Goal: Task Accomplishment & Management: Use online tool/utility

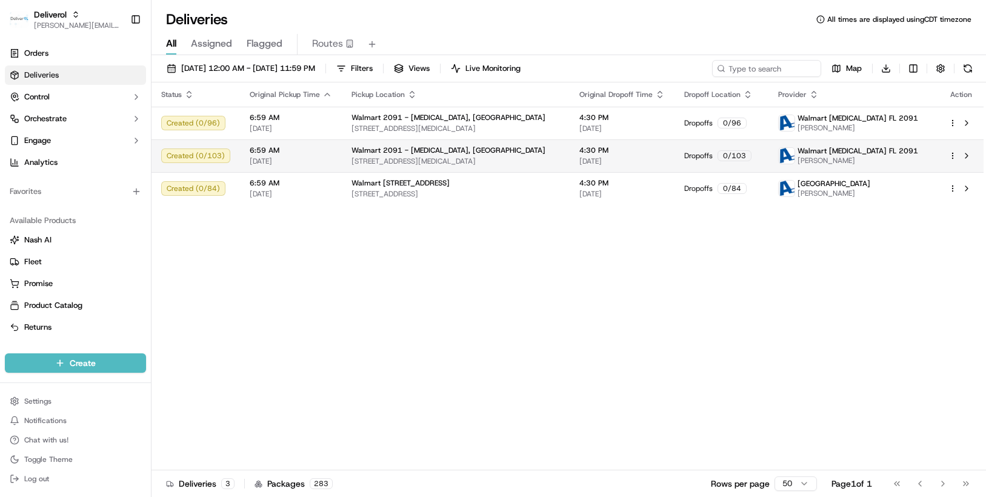
click at [951, 156] on html "Deliverol [PERSON_NAME][EMAIL_ADDRESS][PERSON_NAME][DOMAIN_NAME] Toggle Sidebar…" at bounding box center [493, 248] width 986 height 497
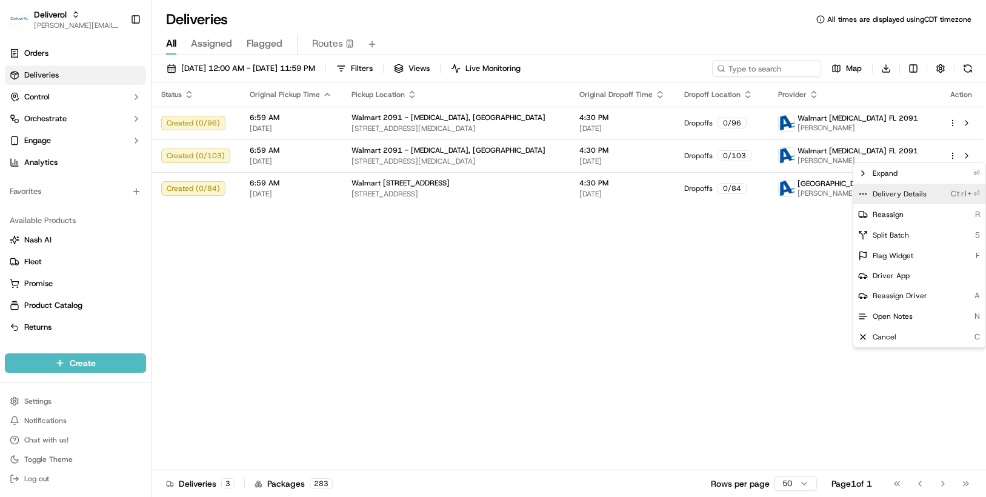
click at [922, 192] on span "Delivery Details" at bounding box center [900, 194] width 54 height 10
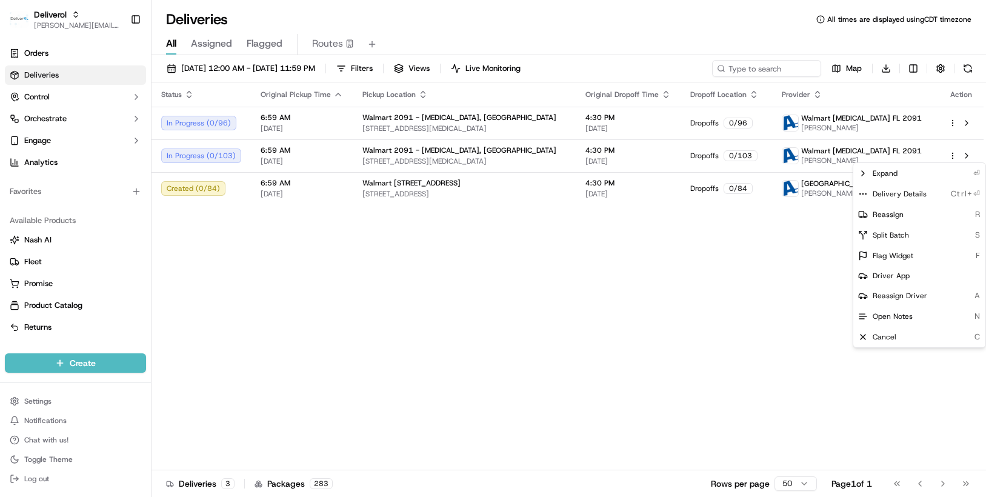
click at [807, 327] on html "Deliverol chris.sexton@deliverol.com Toggle Sidebar Orders Deliveries Control O…" at bounding box center [493, 248] width 986 height 497
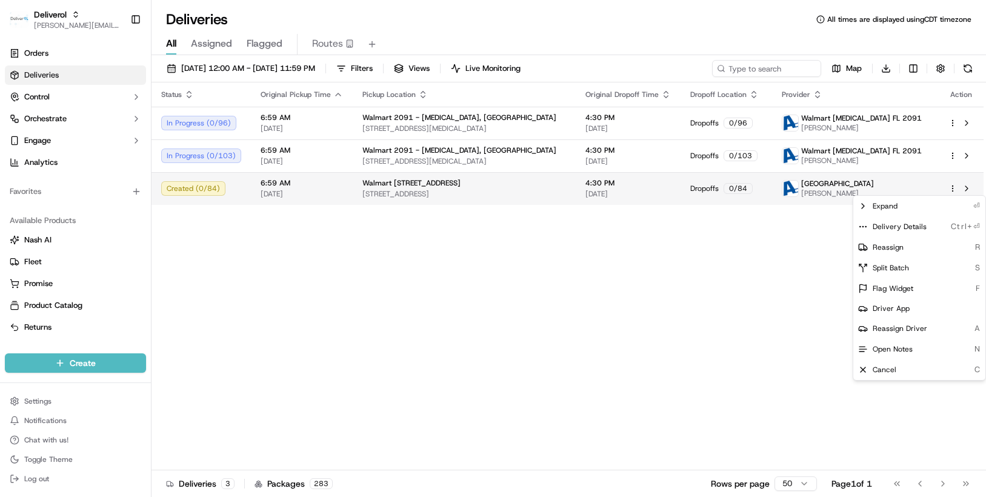
click at [953, 190] on html "Deliverol chris.sexton@deliverol.com Toggle Sidebar Orders Deliveries Control O…" at bounding box center [493, 248] width 986 height 497
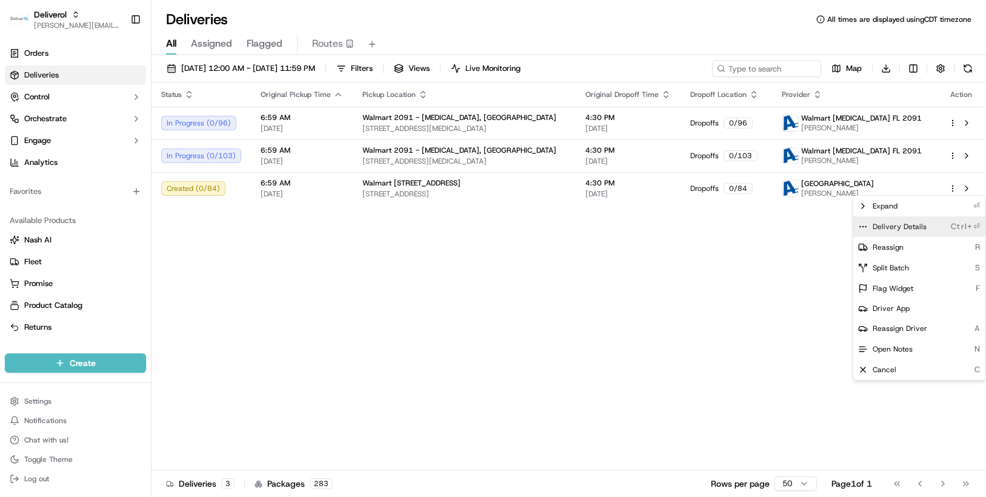
click at [937, 225] on div "Delivery Details Ctrl+⏎" at bounding box center [919, 226] width 132 height 21
click at [248, 278] on html "Deliverol chris.sexton@deliverol.com Toggle Sidebar Orders Deliveries Control O…" at bounding box center [493, 248] width 986 height 497
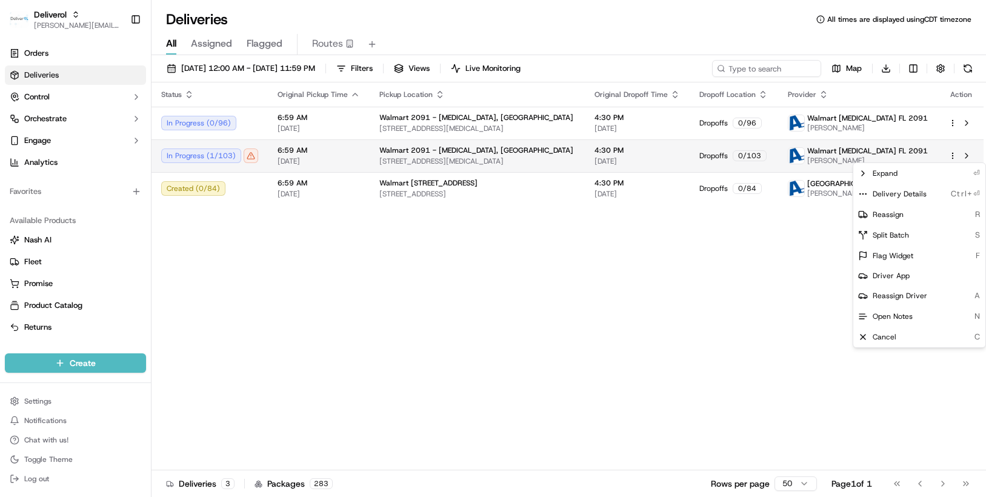
click at [951, 156] on html "Deliverol chris.sexton@deliverol.com Toggle Sidebar Orders Deliveries Control O…" at bounding box center [493, 248] width 986 height 497
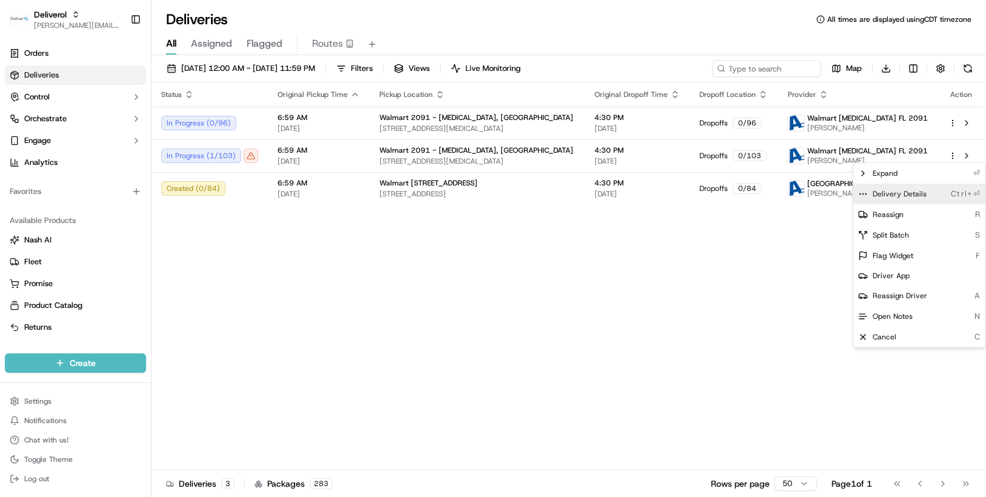
click at [940, 191] on div "Delivery Details Ctrl+⏎" at bounding box center [919, 194] width 132 height 21
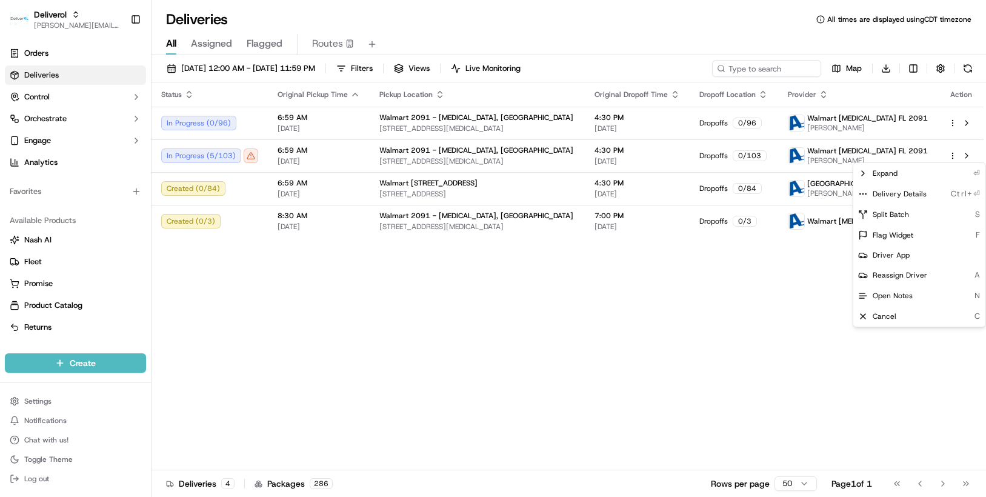
click at [795, 295] on html "Deliverol chris.sexton@deliverol.com Toggle Sidebar Orders Deliveries Control O…" at bounding box center [493, 248] width 986 height 497
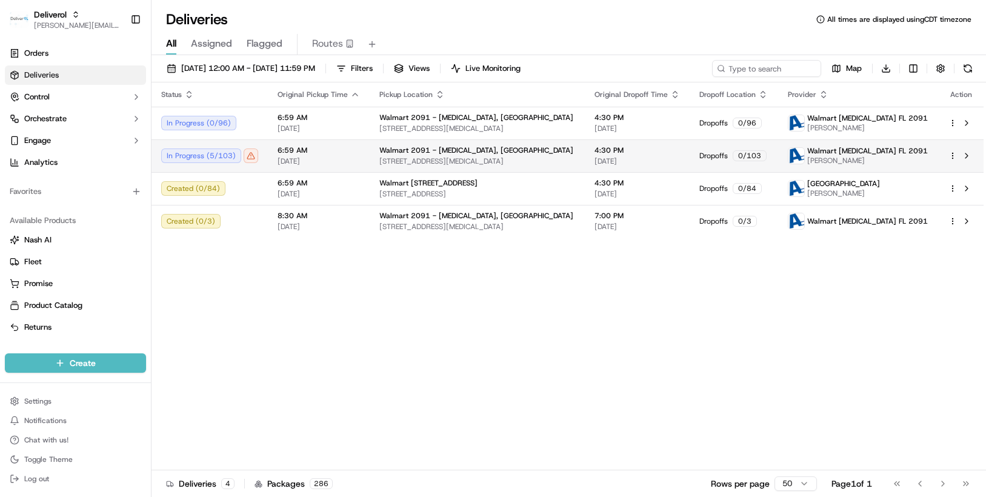
click at [954, 153] on html "Deliverol chris.sexton@deliverol.com Toggle Sidebar Orders Deliveries Control O…" at bounding box center [493, 248] width 986 height 497
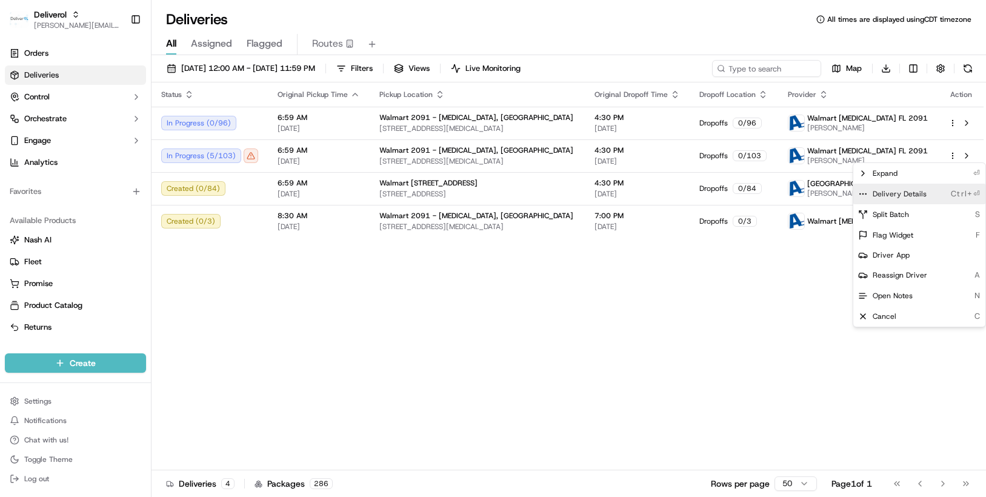
click at [923, 194] on span "Delivery Details" at bounding box center [900, 194] width 54 height 10
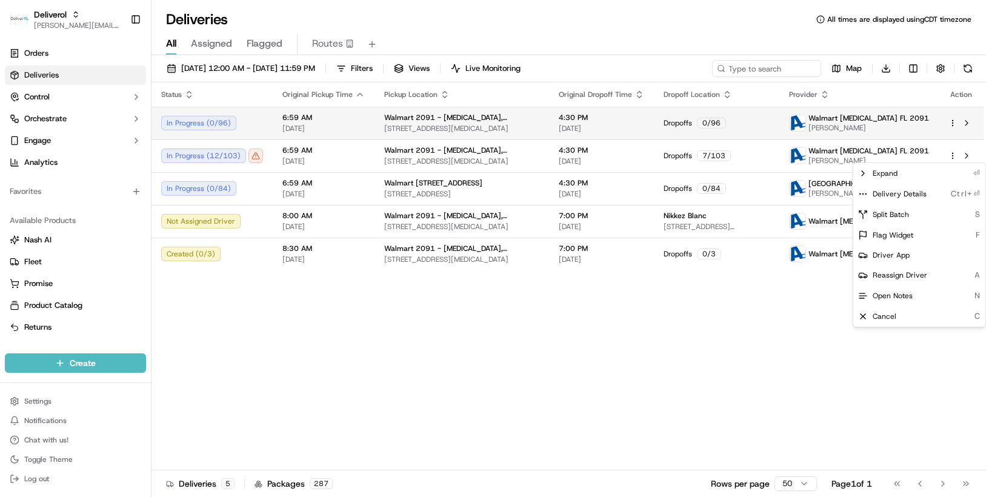
click at [953, 122] on html "Deliverol chris.sexton@deliverol.com Toggle Sidebar Orders Deliveries Control O…" at bounding box center [493, 248] width 986 height 497
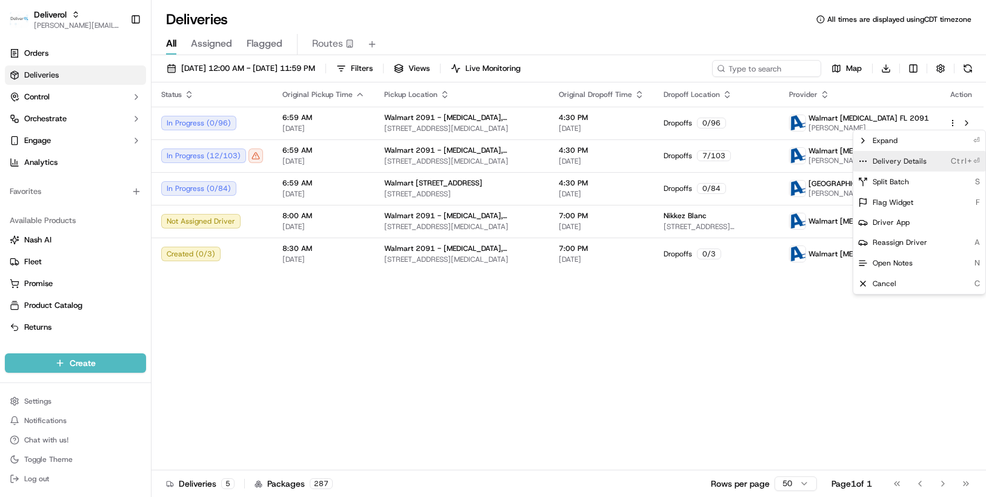
click at [922, 157] on span "Delivery Details" at bounding box center [900, 161] width 54 height 10
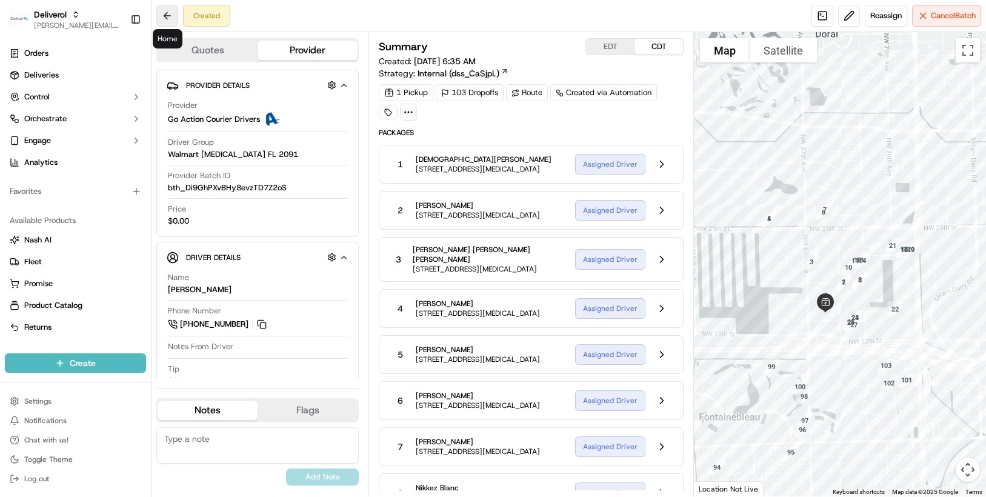
click at [163, 16] on button at bounding box center [167, 16] width 22 height 22
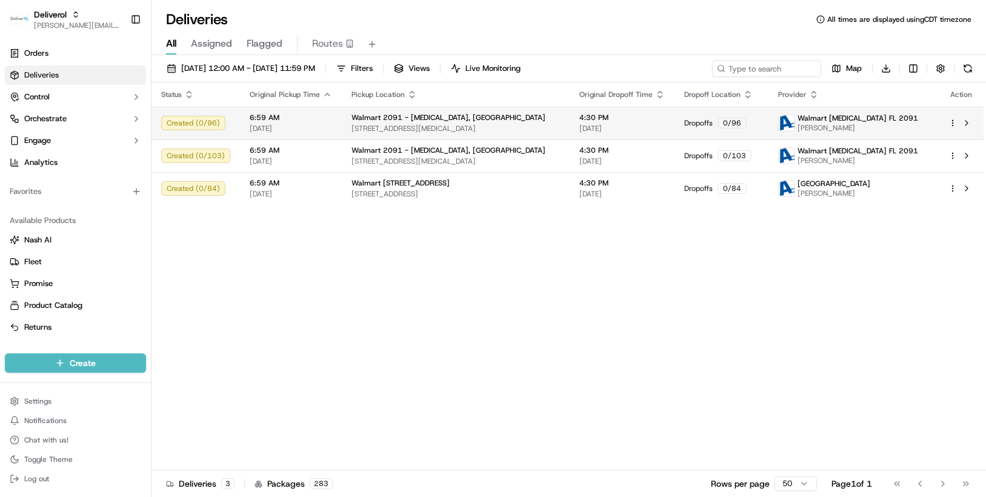
click at [953, 123] on html "Deliverol chris.sexton@deliverol.com Toggle Sidebar Orders Deliveries Control O…" at bounding box center [493, 248] width 986 height 497
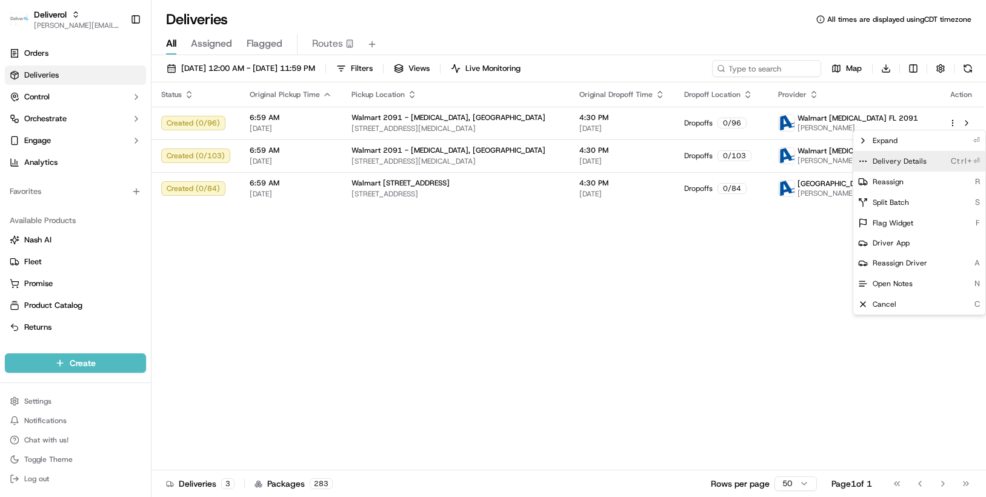
click at [914, 160] on span "Delivery Details" at bounding box center [900, 161] width 54 height 10
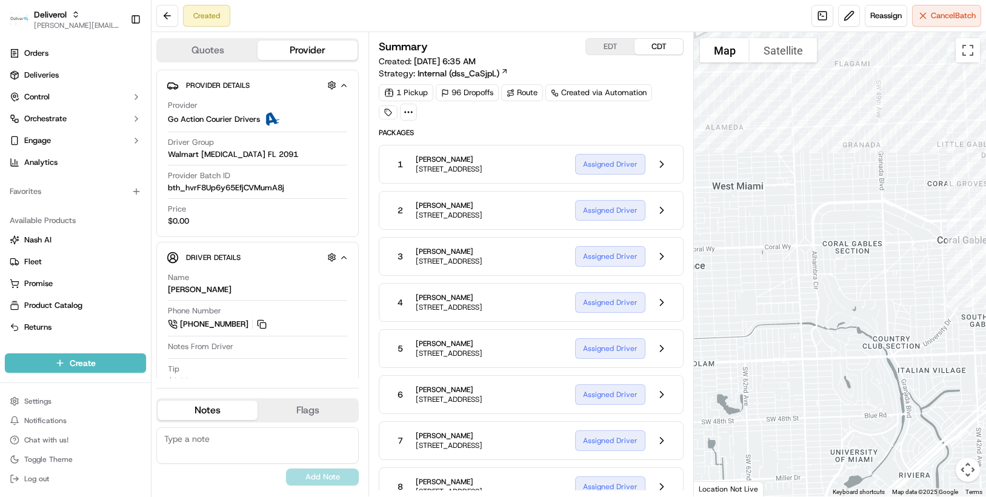
click at [874, 306] on div at bounding box center [840, 264] width 292 height 464
drag, startPoint x: 832, startPoint y: 206, endPoint x: 822, endPoint y: 273, distance: 68.0
click at [822, 273] on div at bounding box center [840, 264] width 292 height 464
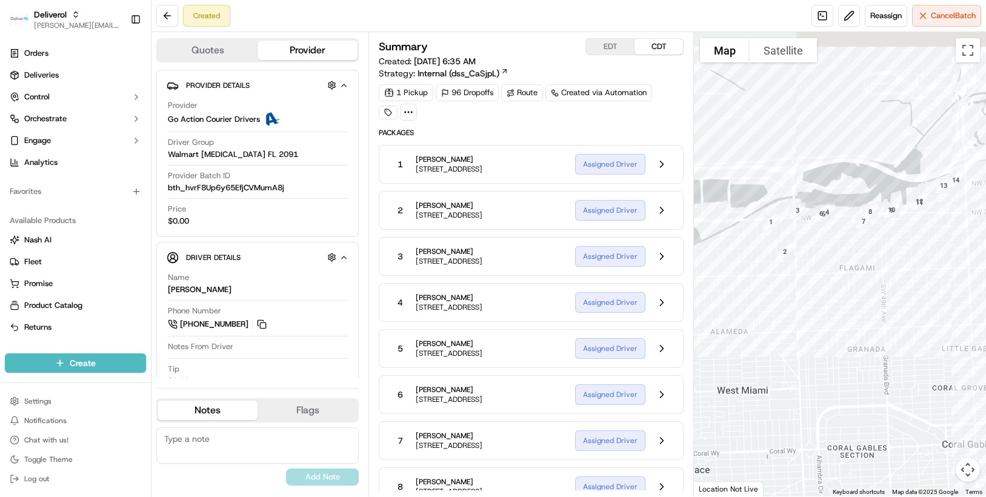
drag, startPoint x: 822, startPoint y: 270, endPoint x: 827, endPoint y: 475, distance: 204.3
click at [827, 475] on div at bounding box center [840, 264] width 292 height 464
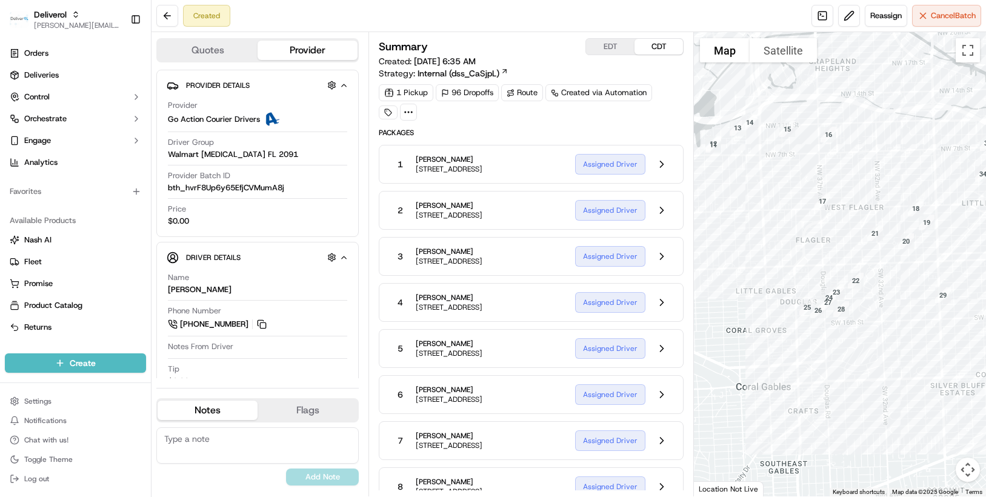
drag, startPoint x: 952, startPoint y: 256, endPoint x: 745, endPoint y: 193, distance: 216.6
click at [745, 193] on div at bounding box center [840, 264] width 292 height 464
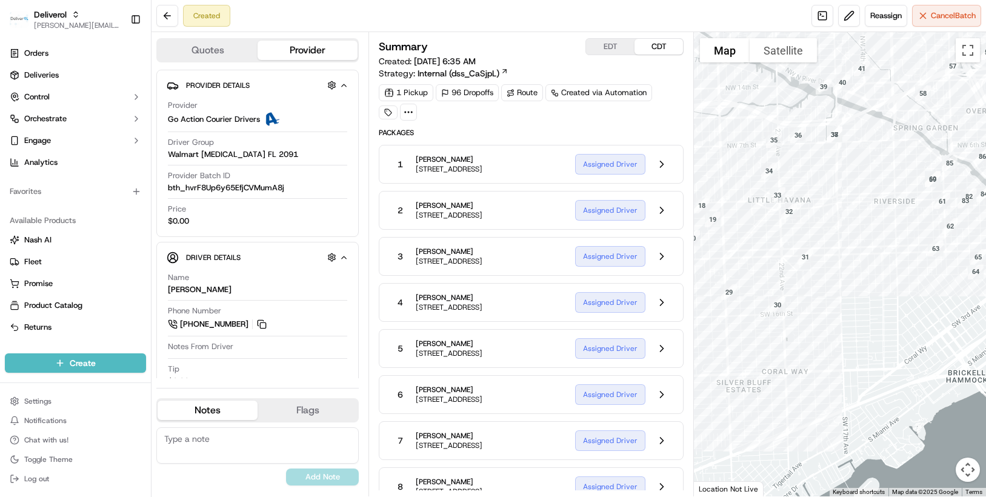
drag, startPoint x: 912, startPoint y: 384, endPoint x: 697, endPoint y: 381, distance: 215.1
click at [697, 381] on div at bounding box center [840, 264] width 292 height 464
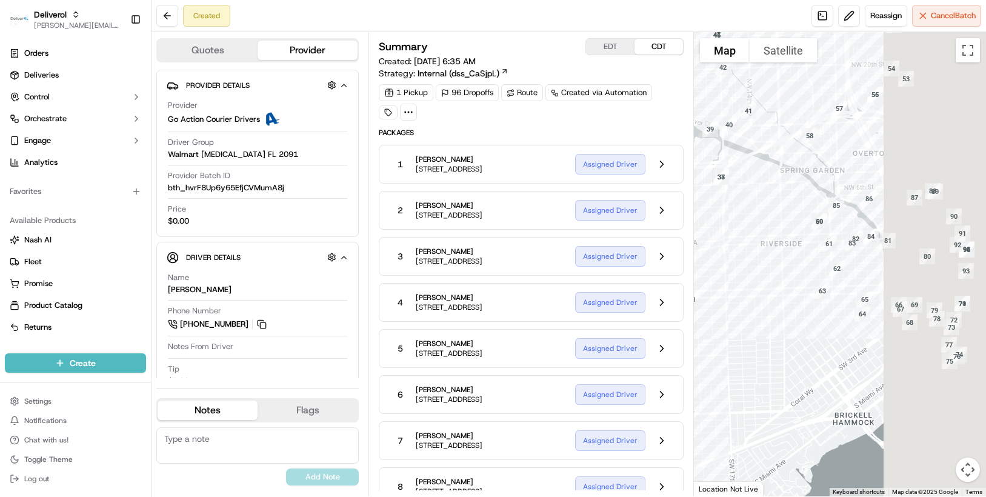
drag, startPoint x: 852, startPoint y: 308, endPoint x: 739, endPoint y: 351, distance: 121.0
click at [739, 351] on div at bounding box center [840, 264] width 292 height 464
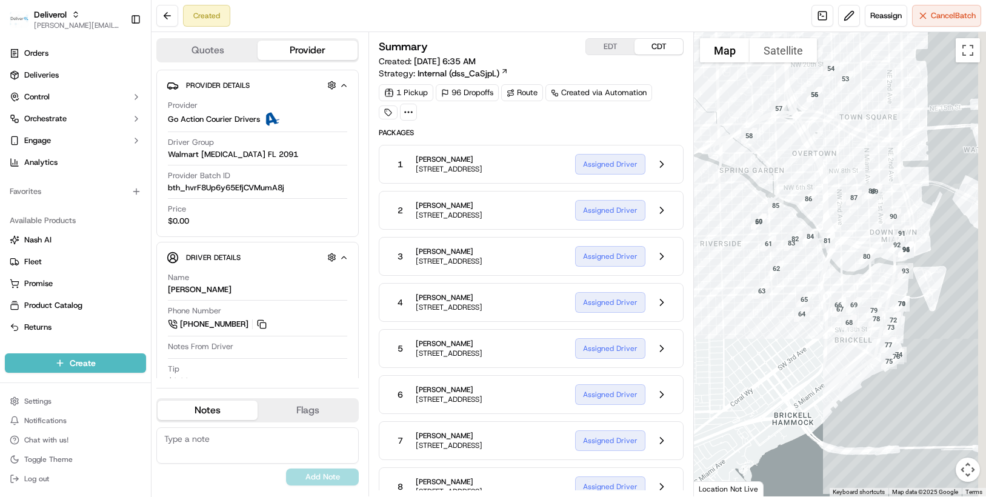
drag, startPoint x: 827, startPoint y: 359, endPoint x: 757, endPoint y: 360, distance: 69.7
click at [757, 360] on div at bounding box center [840, 264] width 292 height 464
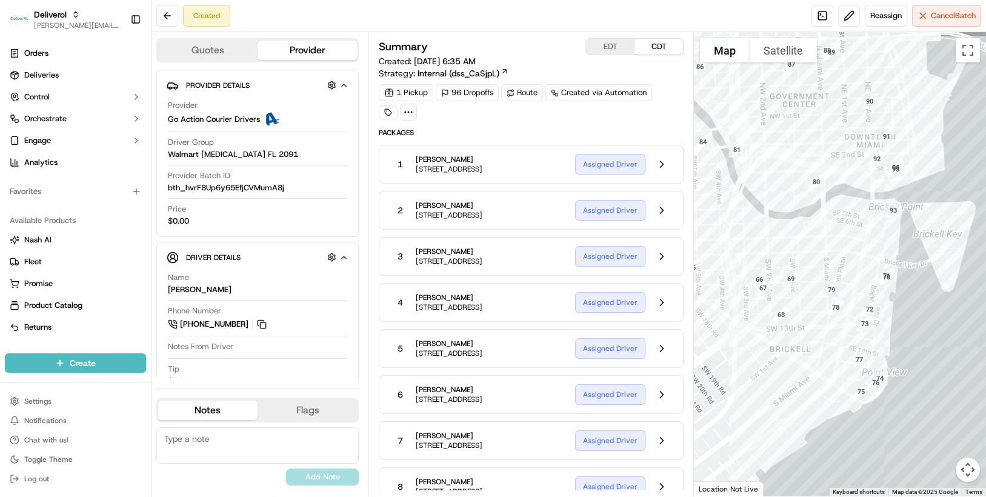
drag, startPoint x: 894, startPoint y: 340, endPoint x: 730, endPoint y: 370, distance: 166.9
click at [730, 370] on div at bounding box center [840, 264] width 292 height 464
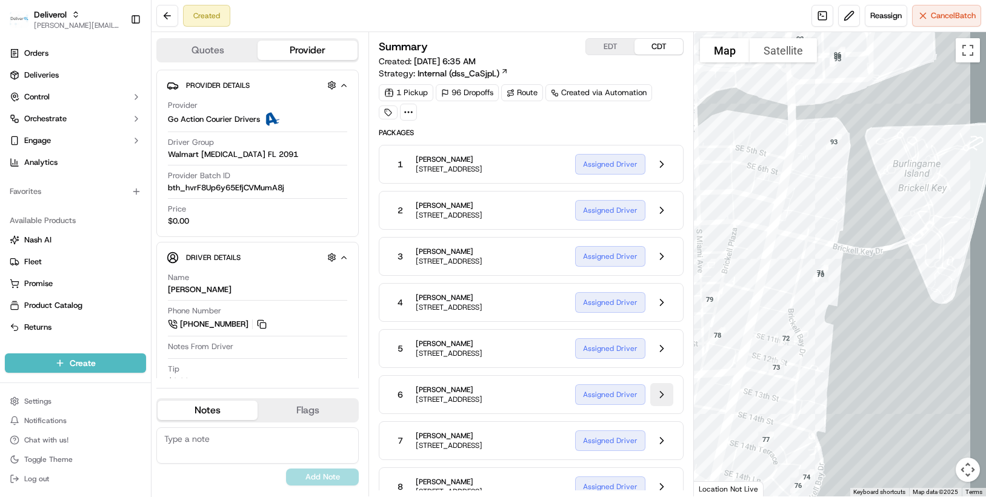
drag, startPoint x: 862, startPoint y: 324, endPoint x: 663, endPoint y: 410, distance: 216.8
click at [663, 410] on div "Quotes Provider Provider Details Hidden ( 2 ) Provider Go Action Courier Driver…" at bounding box center [569, 264] width 834 height 464
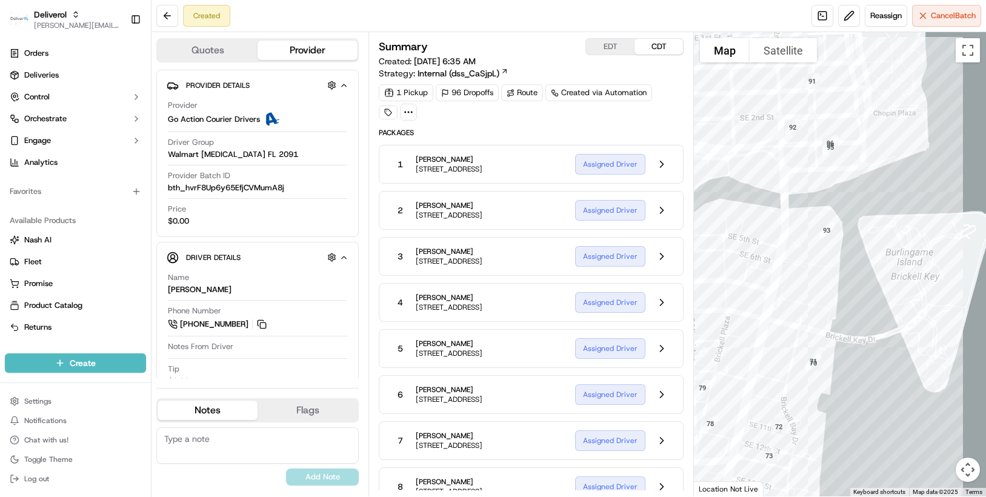
drag, startPoint x: 779, startPoint y: 209, endPoint x: 771, endPoint y: 298, distance: 88.9
click at [771, 298] on div at bounding box center [840, 264] width 292 height 464
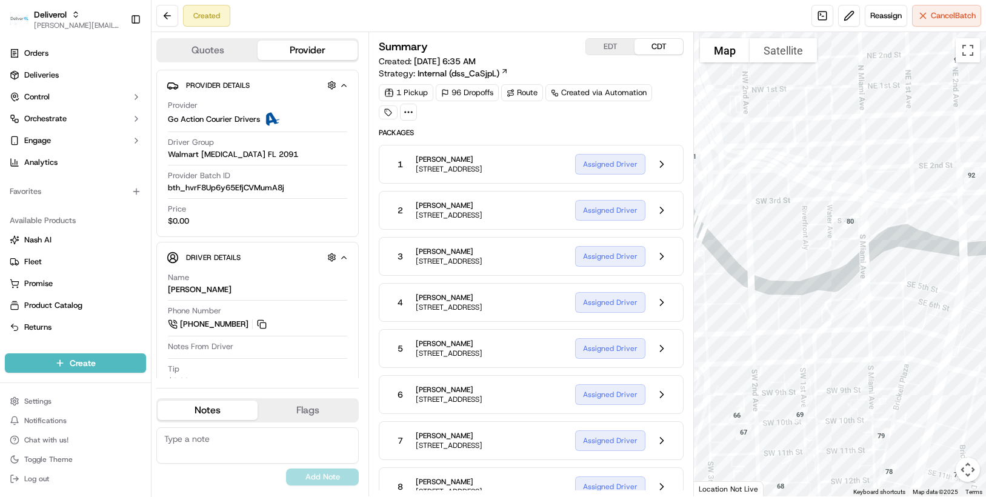
drag, startPoint x: 791, startPoint y: 293, endPoint x: 974, endPoint y: 342, distance: 188.9
click at [974, 342] on div at bounding box center [840, 264] width 292 height 464
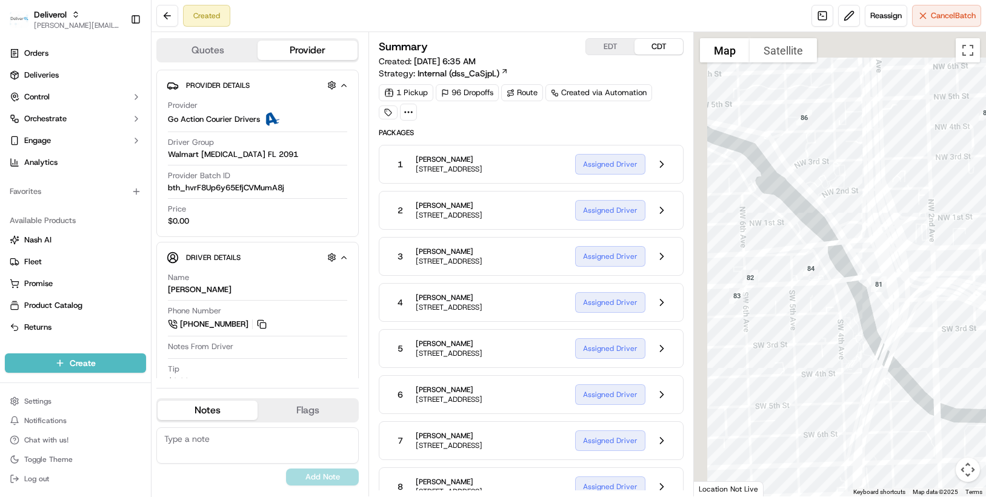
drag, startPoint x: 732, startPoint y: 313, endPoint x: 959, endPoint y: 478, distance: 280.7
click at [959, 478] on div "55 56 57 58 59 60 61 62 63 64 65 66 67 68 69 70 71 72 73 74 75 76 77 78 79 80 8…" at bounding box center [840, 264] width 292 height 464
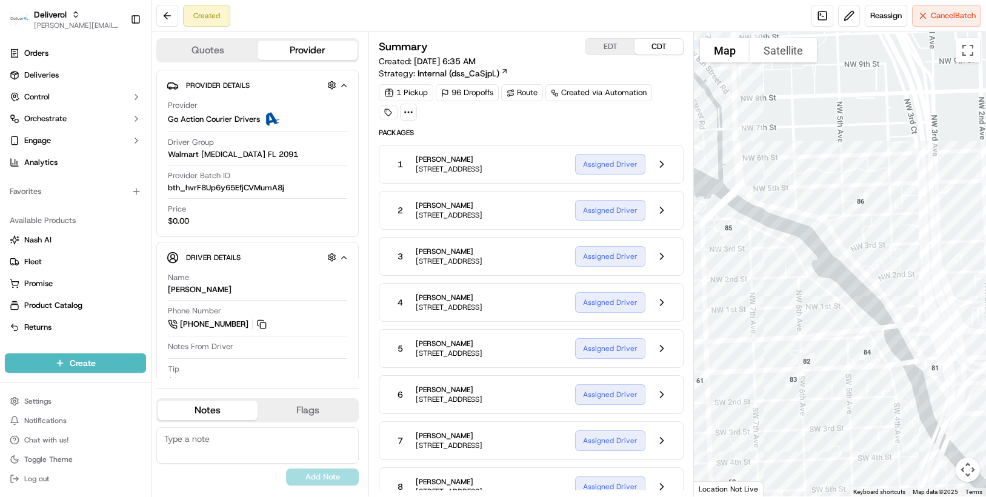
drag, startPoint x: 794, startPoint y: 419, endPoint x: 813, endPoint y: 467, distance: 52.0
click at [813, 467] on div at bounding box center [840, 264] width 292 height 464
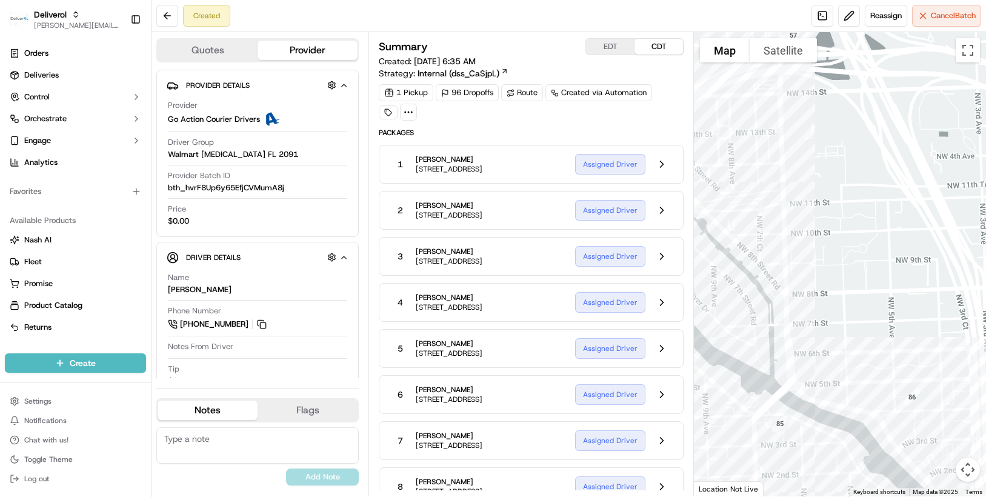
drag, startPoint x: 745, startPoint y: 287, endPoint x: 796, endPoint y: 485, distance: 204.8
click at [796, 485] on div at bounding box center [840, 264] width 292 height 464
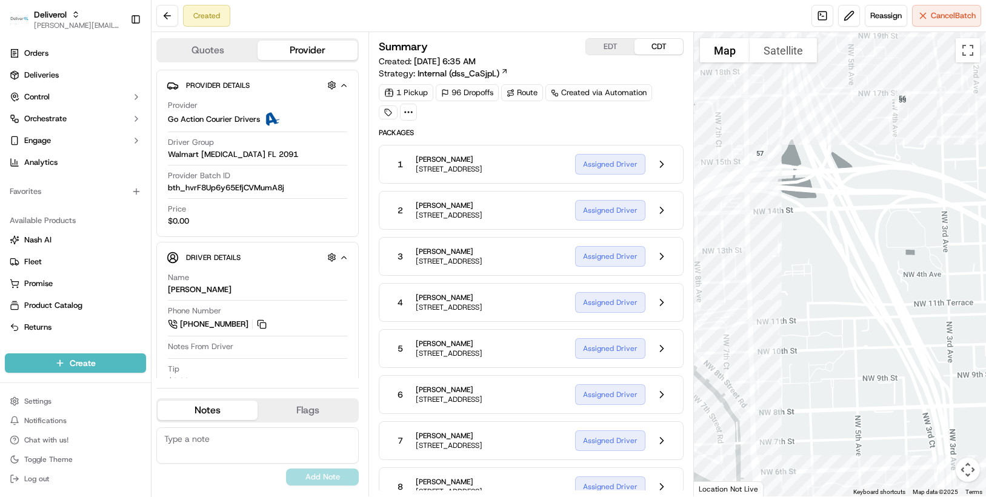
drag, startPoint x: 858, startPoint y: 292, endPoint x: 825, endPoint y: 412, distance: 124.5
click at [825, 412] on div at bounding box center [840, 264] width 292 height 464
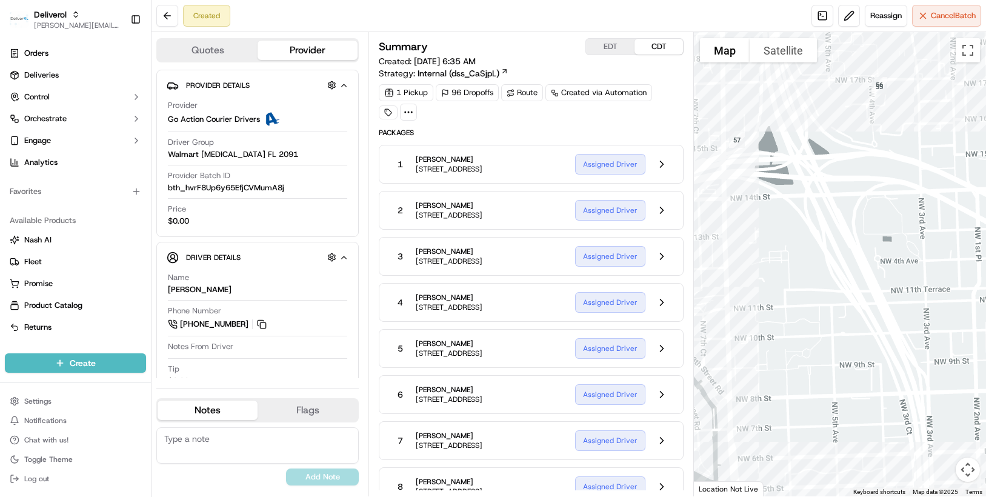
drag, startPoint x: 858, startPoint y: 273, endPoint x: 878, endPoint y: 226, distance: 50.8
click at [878, 226] on div at bounding box center [840, 264] width 292 height 464
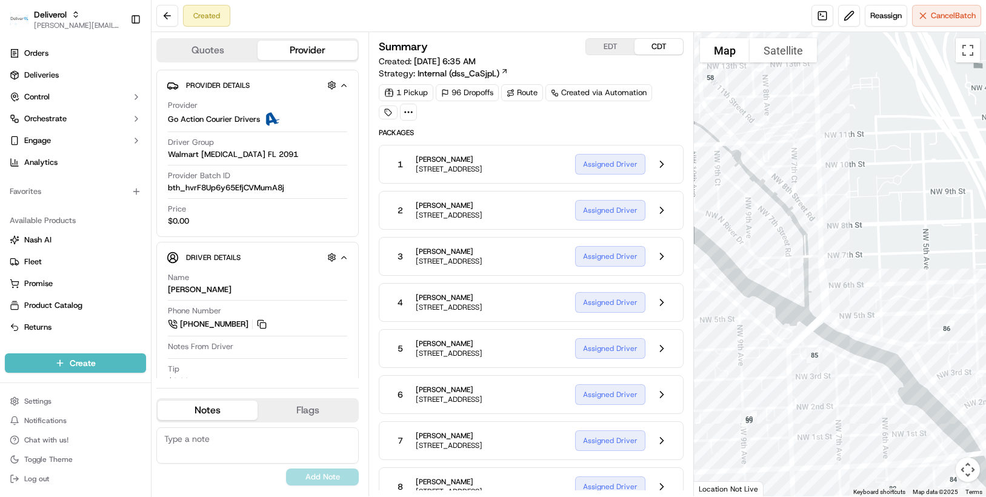
drag, startPoint x: 838, startPoint y: 307, endPoint x: 885, endPoint y: 167, distance: 147.9
click at [885, 167] on div at bounding box center [840, 264] width 292 height 464
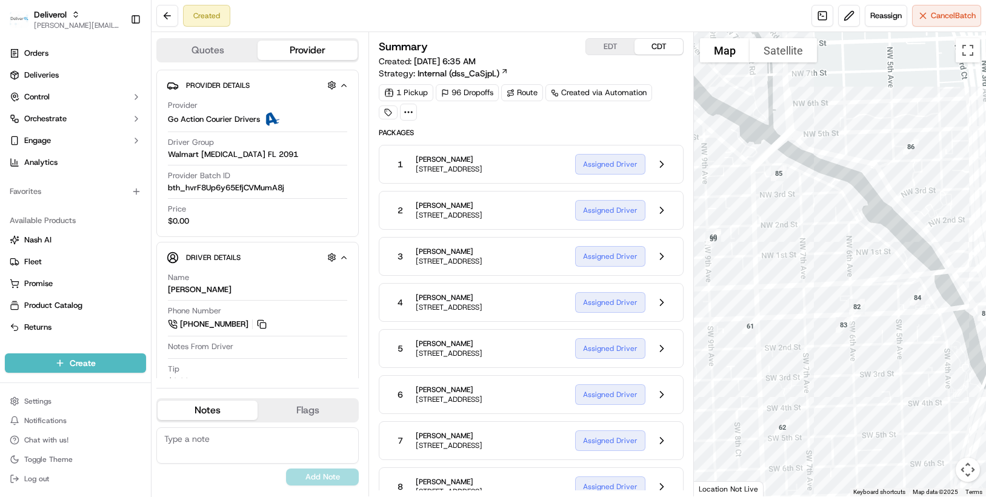
drag, startPoint x: 793, startPoint y: 443, endPoint x: 757, endPoint y: 261, distance: 185.3
click at [757, 261] on div at bounding box center [840, 264] width 292 height 464
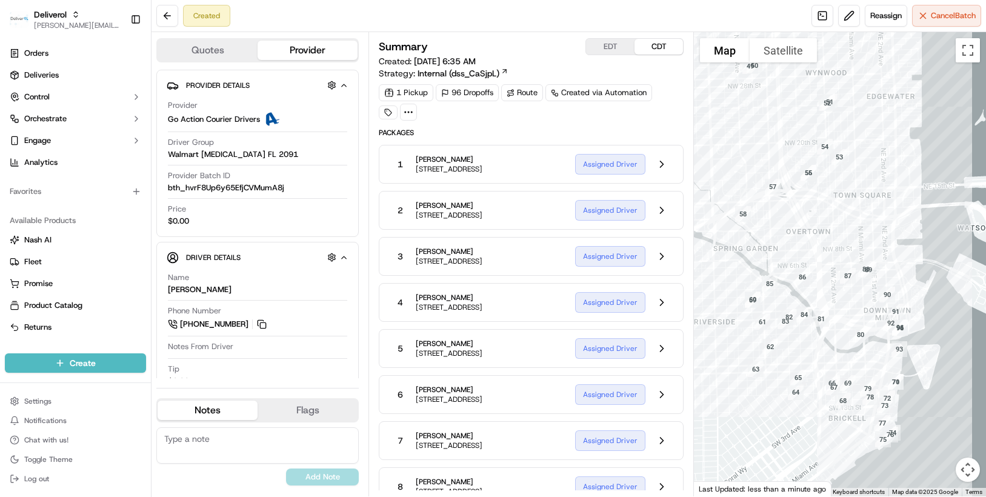
drag, startPoint x: 803, startPoint y: 199, endPoint x: 811, endPoint y: 239, distance: 41.5
click at [811, 239] on div at bounding box center [840, 264] width 292 height 464
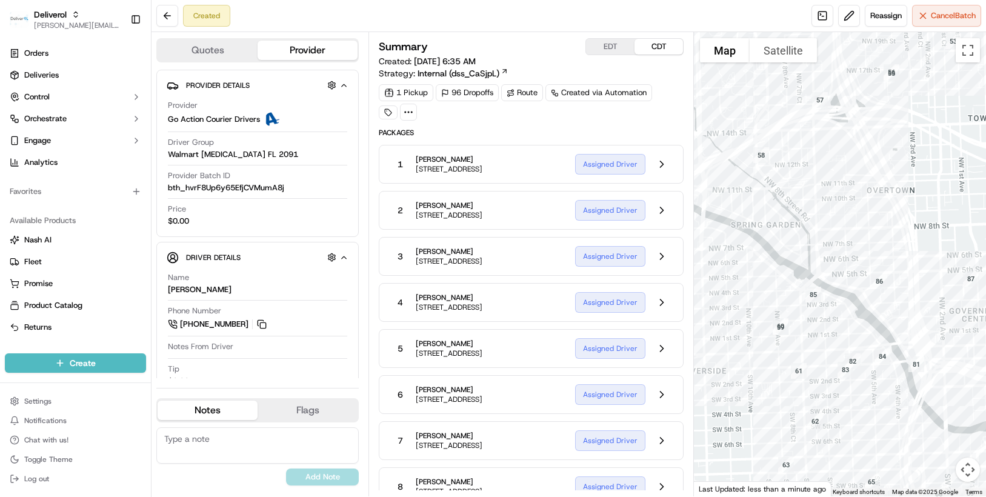
drag, startPoint x: 755, startPoint y: 481, endPoint x: 842, endPoint y: 444, distance: 94.2
click at [842, 444] on div at bounding box center [840, 264] width 292 height 464
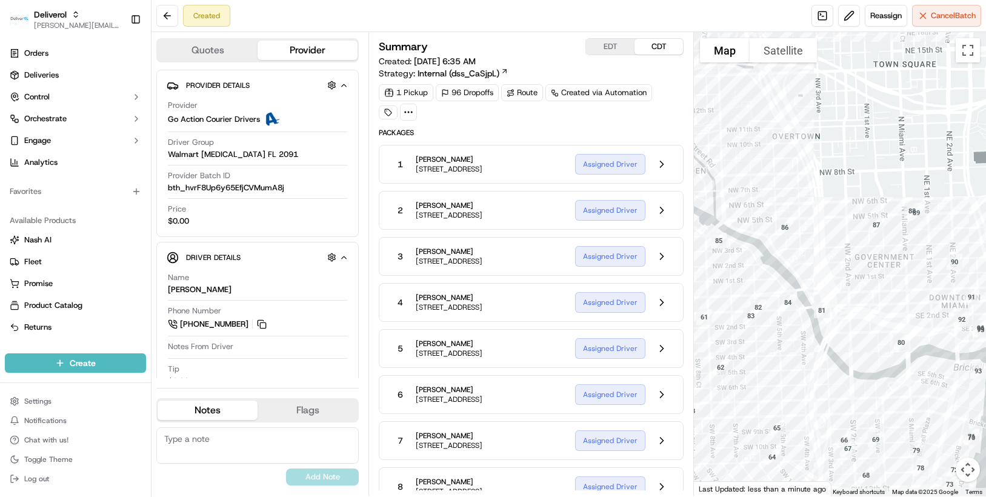
drag, startPoint x: 856, startPoint y: 437, endPoint x: 761, endPoint y: 383, distance: 109.9
click at [761, 383] on div at bounding box center [840, 264] width 292 height 464
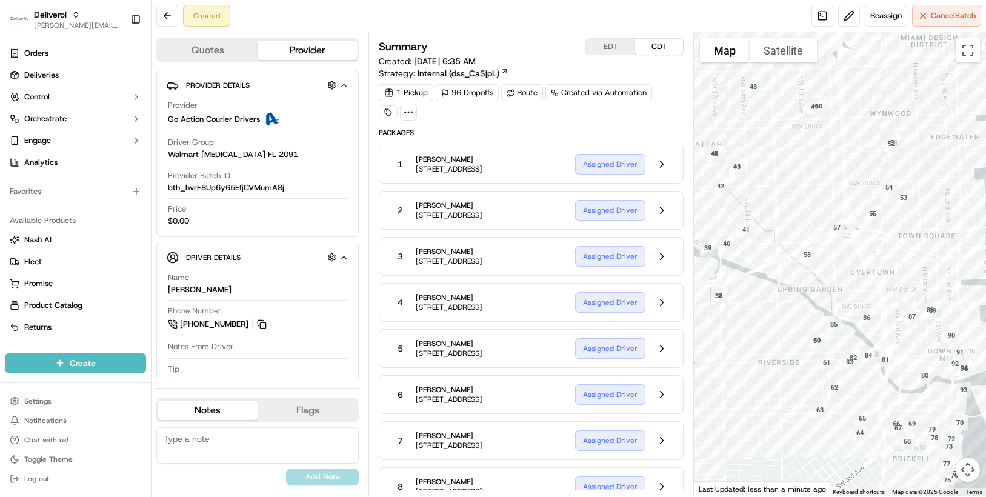
drag, startPoint x: 701, startPoint y: 290, endPoint x: 796, endPoint y: 302, distance: 96.0
click at [796, 302] on div at bounding box center [840, 264] width 292 height 464
click at [169, 15] on button at bounding box center [167, 16] width 22 height 22
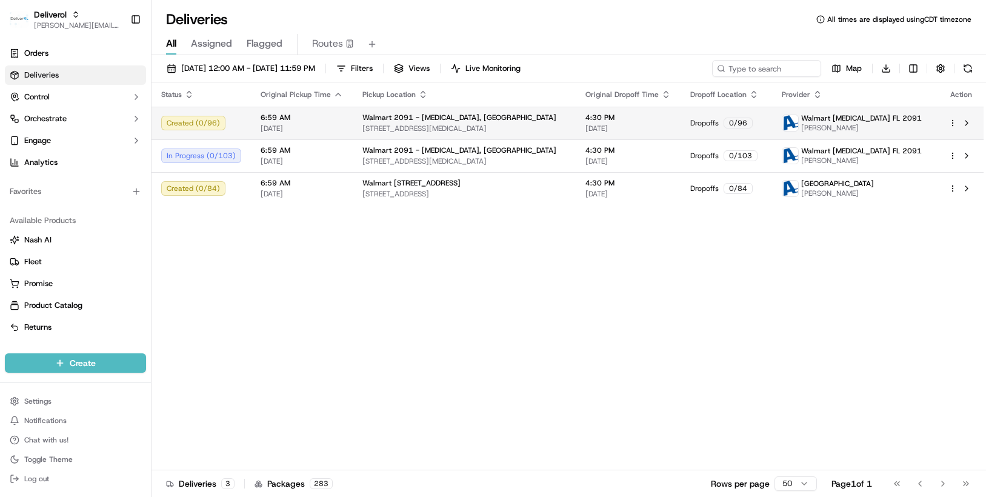
click at [951, 124] on html "Deliverol chris.sexton@deliverol.com Toggle Sidebar Orders Deliveries Control O…" at bounding box center [493, 248] width 986 height 497
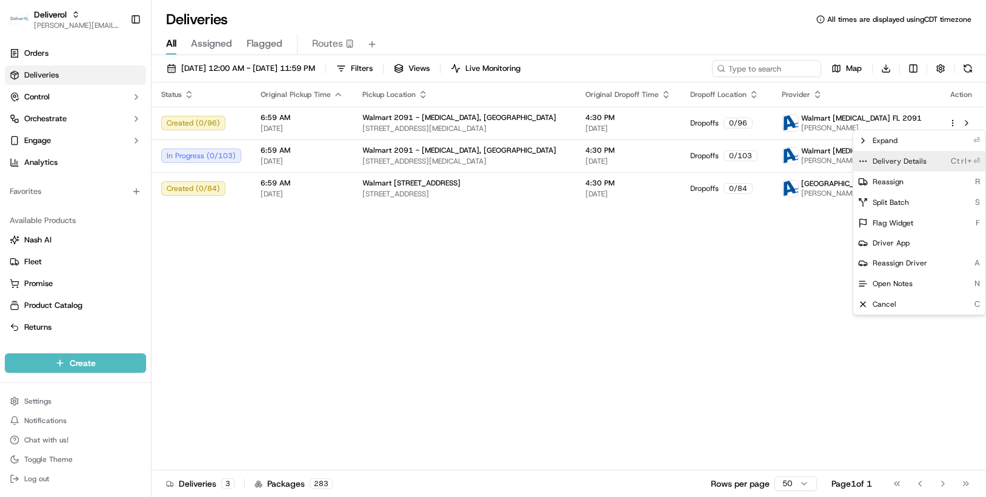
click at [918, 155] on div "Delivery Details Ctrl+⏎" at bounding box center [919, 161] width 132 height 21
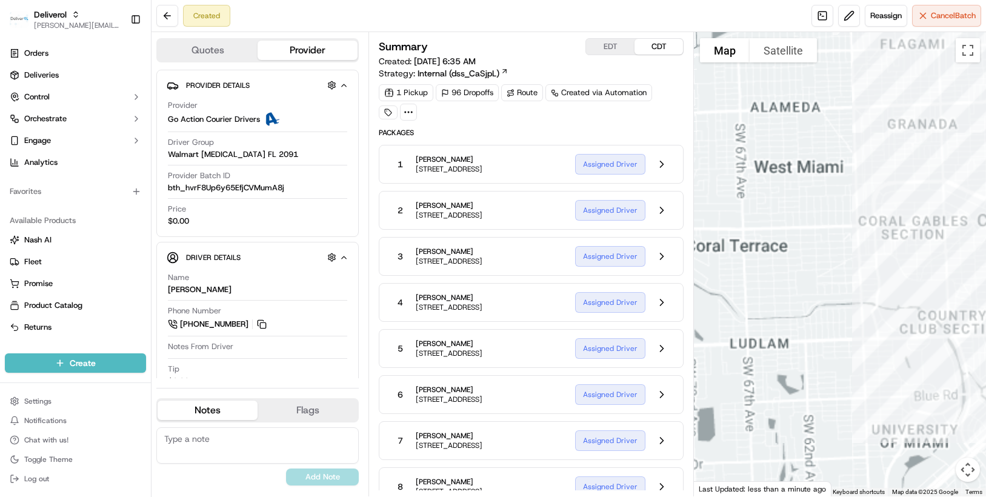
drag, startPoint x: 947, startPoint y: 240, endPoint x: 742, endPoint y: 312, distance: 217.2
click at [742, 312] on div at bounding box center [840, 264] width 292 height 464
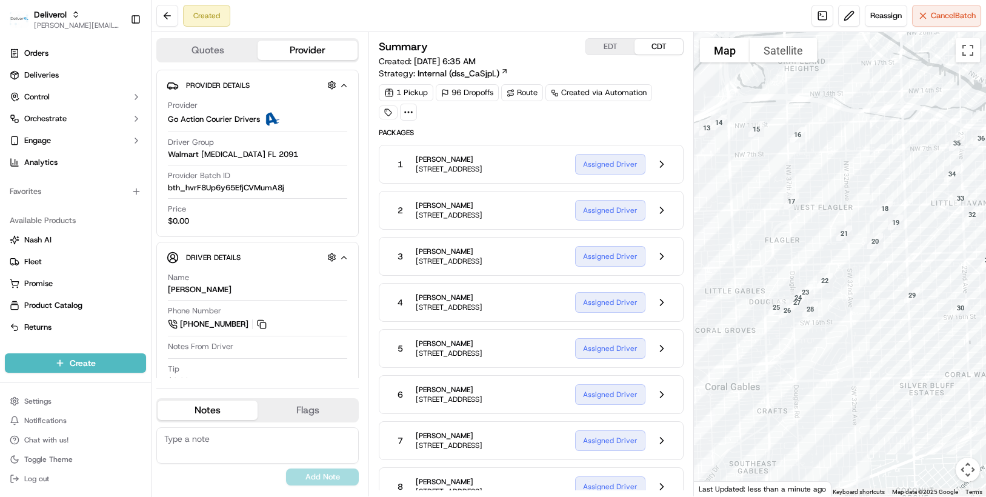
drag, startPoint x: 773, startPoint y: 203, endPoint x: 675, endPoint y: 302, distance: 139.3
click at [675, 302] on div "Quotes Provider Provider Details Hidden ( 2 ) Provider Go Action Courier Driver…" at bounding box center [569, 264] width 834 height 464
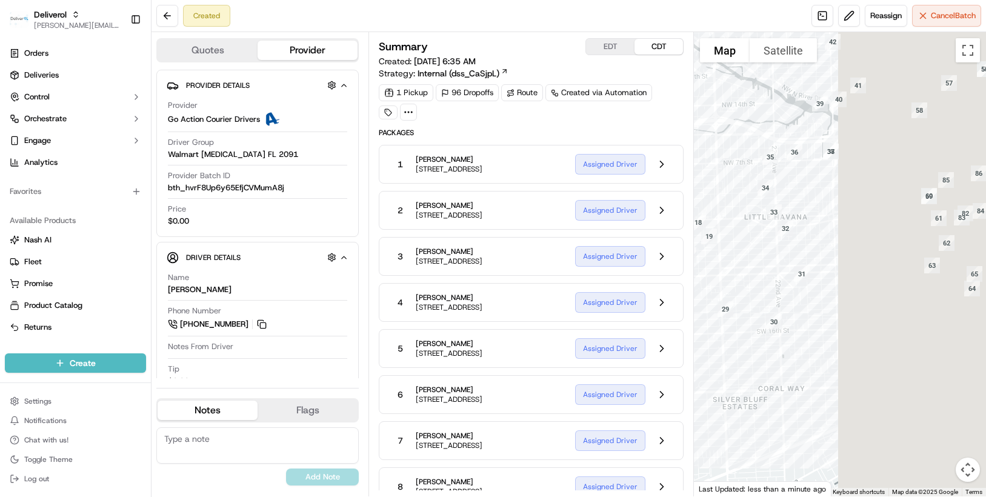
drag, startPoint x: 861, startPoint y: 396, endPoint x: 676, endPoint y: 411, distance: 185.4
click at [676, 411] on div "Quotes Provider Provider Details Hidden ( 2 ) Provider Go Action Courier Driver…" at bounding box center [569, 264] width 834 height 464
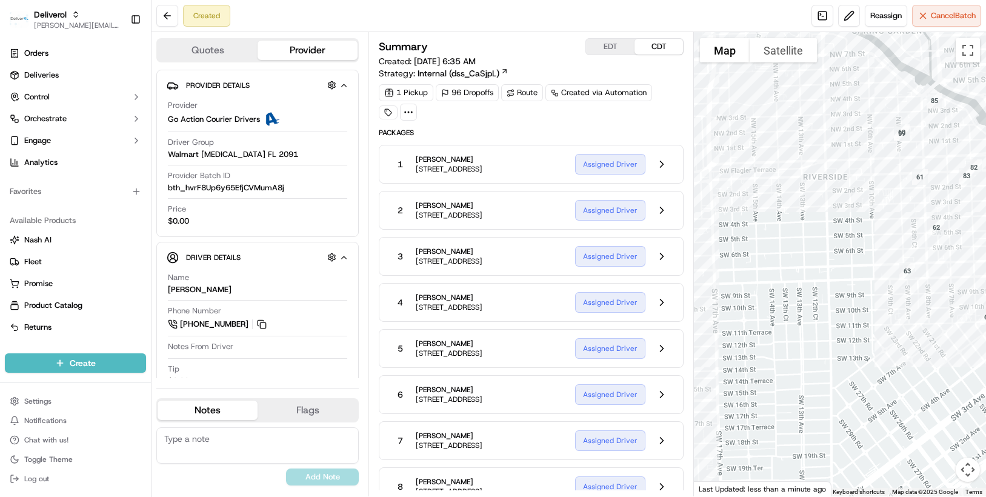
drag, startPoint x: 834, startPoint y: 376, endPoint x: 624, endPoint y: 532, distance: 261.7
click at [624, 496] on html "Deliverol chris.sexton@deliverol.com Toggle Sidebar Orders Deliveries Control O…" at bounding box center [493, 248] width 986 height 497
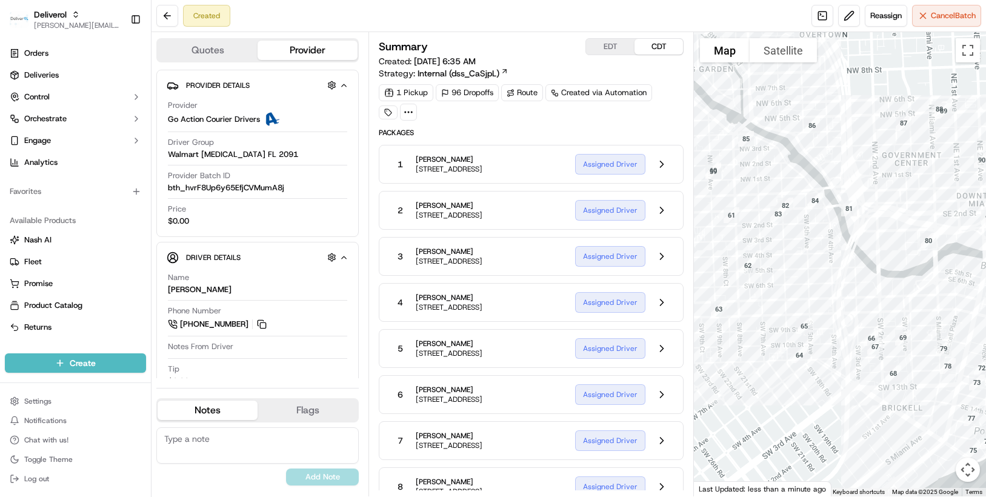
drag, startPoint x: 764, startPoint y: 350, endPoint x: 580, endPoint y: 387, distance: 187.8
click at [580, 387] on div "Quotes Provider Provider Details Hidden ( 2 ) Provider Go Action Courier Driver…" at bounding box center [569, 264] width 834 height 464
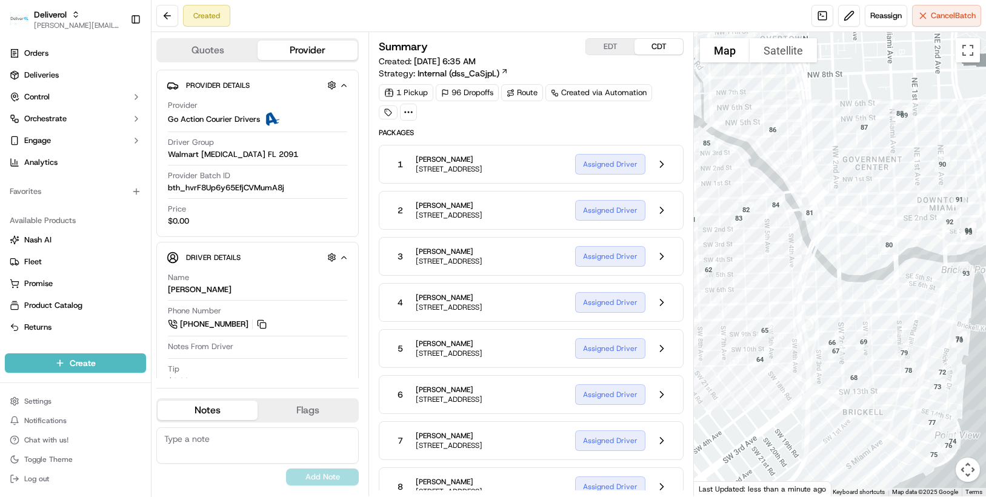
drag, startPoint x: 748, startPoint y: 449, endPoint x: 708, endPoint y: 453, distance: 39.6
click at [708, 453] on div at bounding box center [840, 264] width 292 height 464
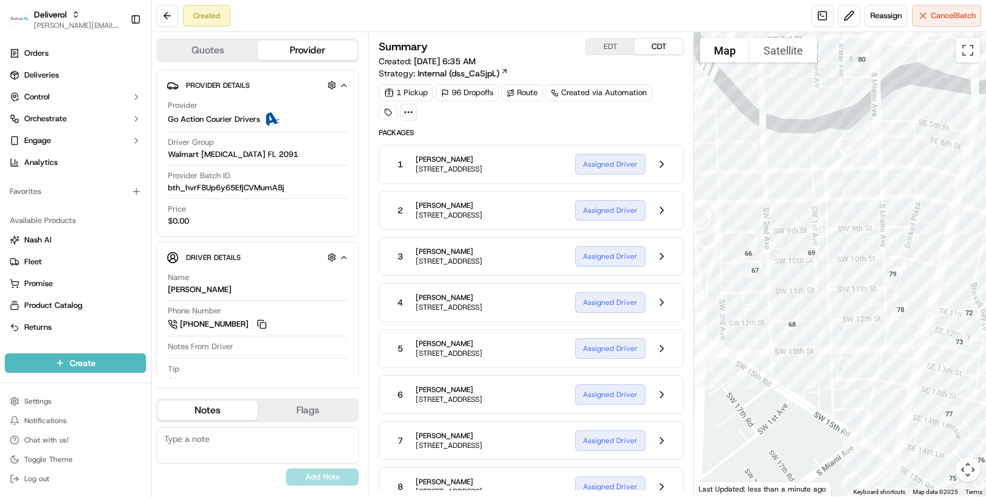
drag, startPoint x: 950, startPoint y: 322, endPoint x: 675, endPoint y: 410, distance: 288.8
click at [675, 410] on div "Quotes Provider Provider Details Hidden ( 2 ) Provider Go Action Courier Driver…" at bounding box center [569, 264] width 834 height 464
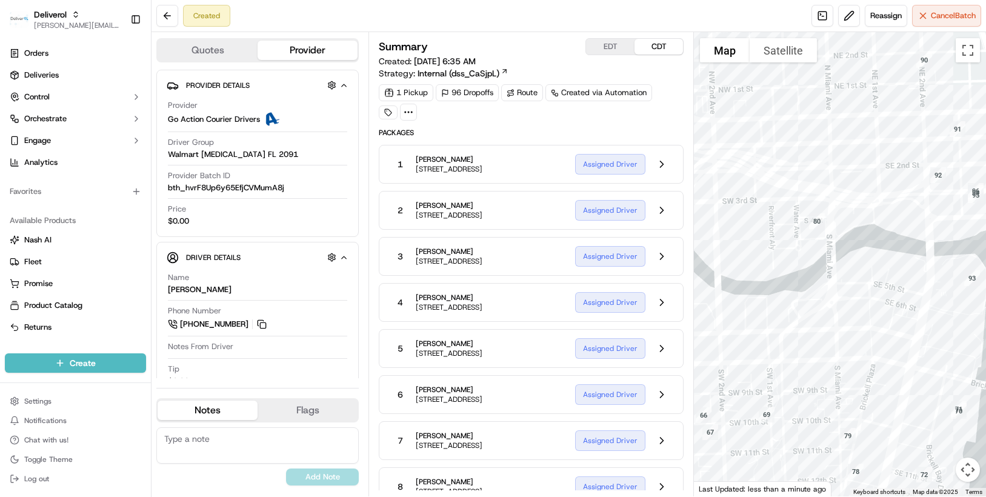
drag, startPoint x: 762, startPoint y: 221, endPoint x: 898, endPoint y: 338, distance: 178.7
click at [898, 338] on div at bounding box center [840, 264] width 292 height 464
click at [170, 14] on button at bounding box center [167, 16] width 22 height 22
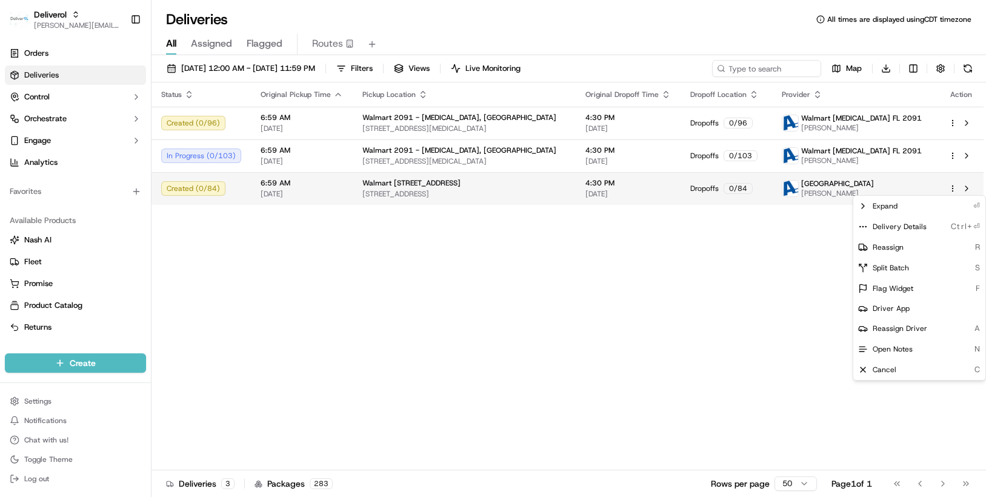
click at [953, 185] on html "Deliverol chris.sexton@deliverol.com Toggle Sidebar Orders Deliveries Control O…" at bounding box center [493, 248] width 986 height 497
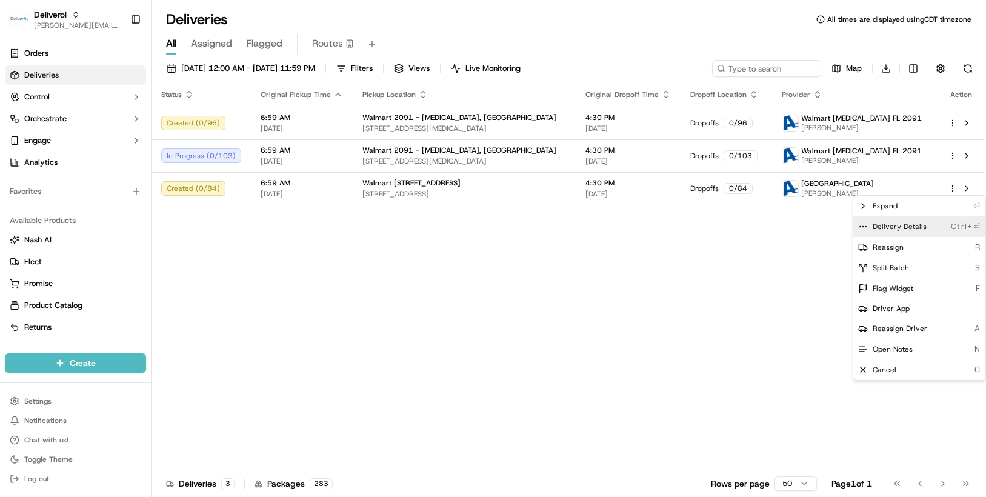
click at [913, 225] on span "Delivery Details" at bounding box center [900, 227] width 54 height 10
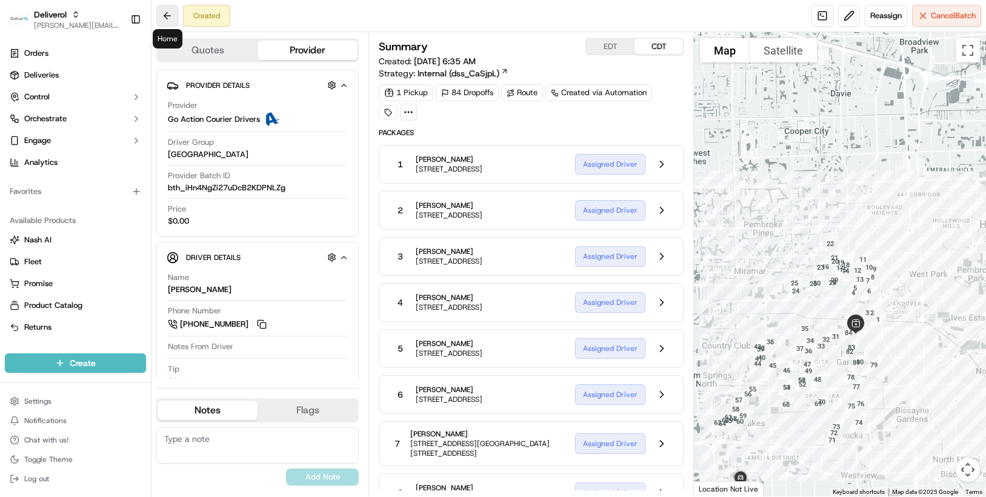
click at [164, 16] on button at bounding box center [167, 16] width 22 height 22
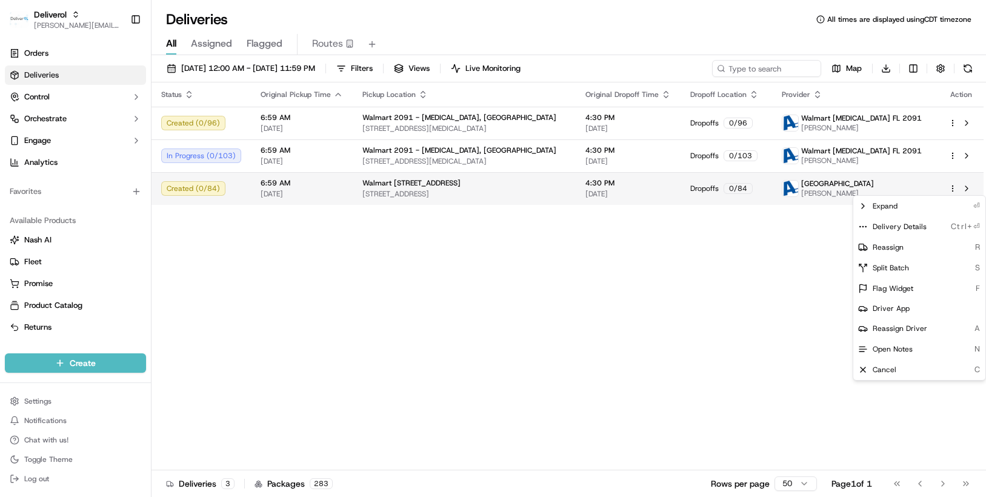
click at [954, 187] on html "Deliverol [PERSON_NAME][EMAIL_ADDRESS][PERSON_NAME][DOMAIN_NAME] Toggle Sidebar…" at bounding box center [493, 248] width 986 height 497
click at [758, 253] on html "Deliverol [PERSON_NAME][EMAIL_ADDRESS][PERSON_NAME][DOMAIN_NAME] Toggle Sidebar…" at bounding box center [493, 248] width 986 height 497
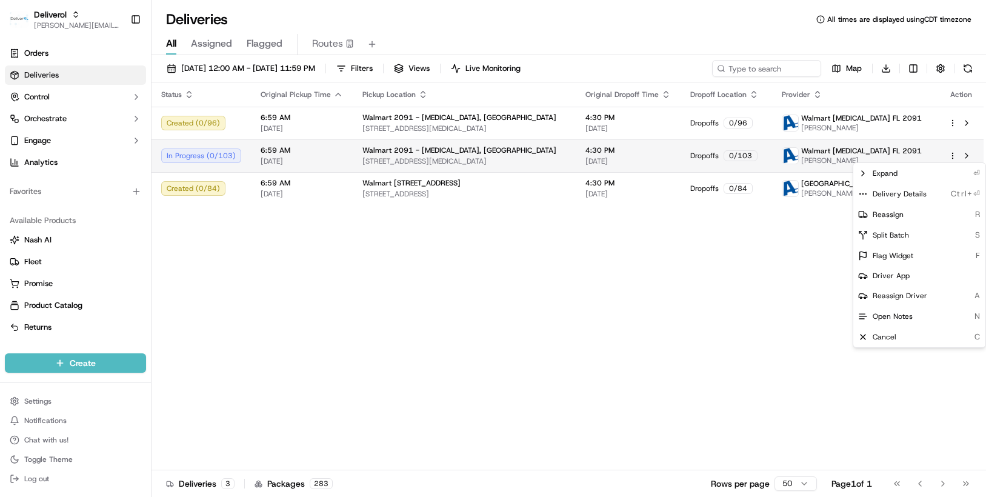
click at [951, 155] on html "Deliverol [PERSON_NAME][EMAIL_ADDRESS][PERSON_NAME][DOMAIN_NAME] Toggle Sidebar…" at bounding box center [493, 248] width 986 height 497
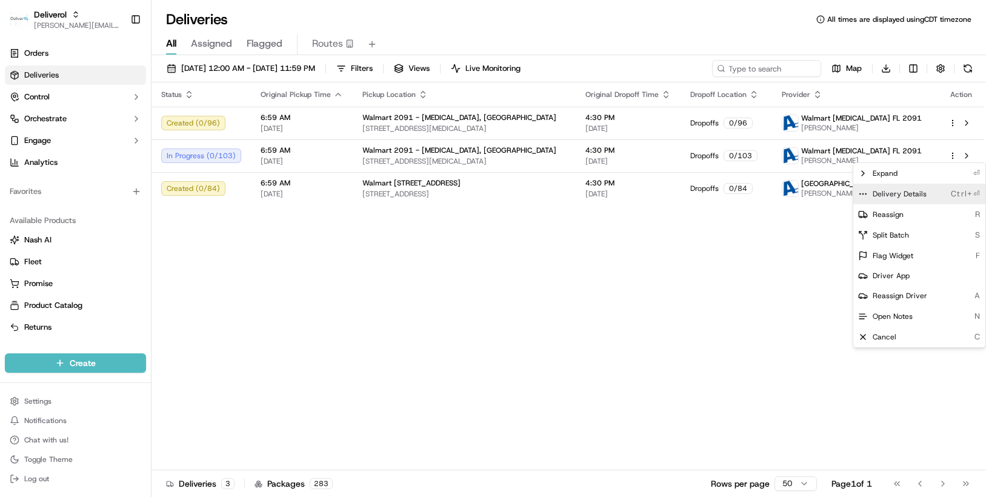
click at [918, 194] on span "Delivery Details" at bounding box center [900, 194] width 54 height 10
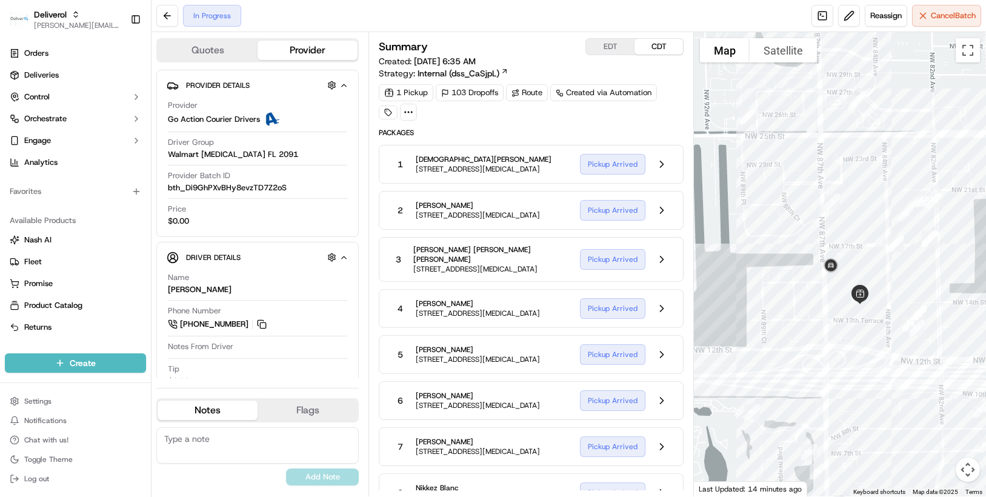
drag, startPoint x: 833, startPoint y: 316, endPoint x: 774, endPoint y: 302, distance: 59.8
click at [774, 302] on div at bounding box center [840, 264] width 292 height 464
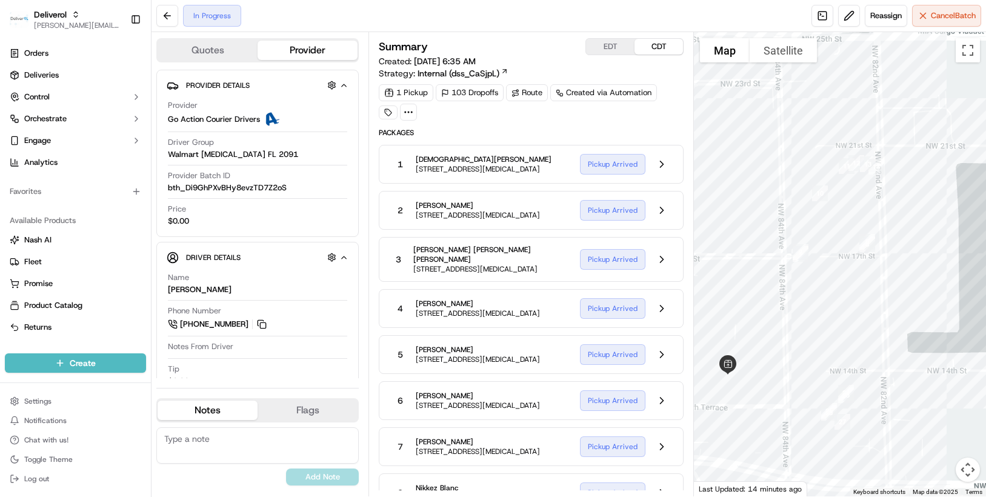
drag, startPoint x: 924, startPoint y: 250, endPoint x: 711, endPoint y: 318, distance: 223.3
click at [711, 318] on div at bounding box center [840, 264] width 292 height 464
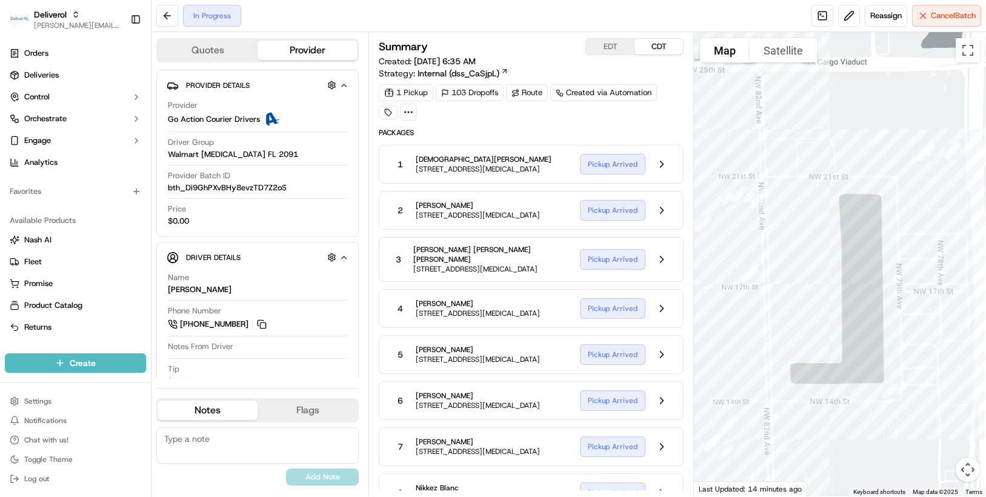
drag, startPoint x: 848, startPoint y: 318, endPoint x: 728, endPoint y: 348, distance: 123.9
click at [728, 348] on div at bounding box center [840, 264] width 292 height 464
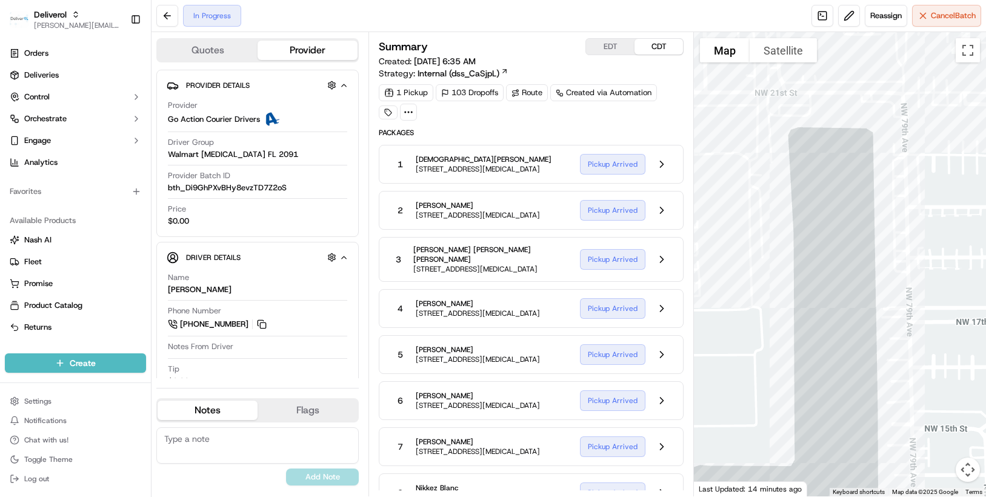
drag, startPoint x: 799, startPoint y: 341, endPoint x: 706, endPoint y: 427, distance: 126.5
click at [706, 427] on div at bounding box center [840, 264] width 292 height 464
click at [865, 268] on div at bounding box center [840, 264] width 292 height 464
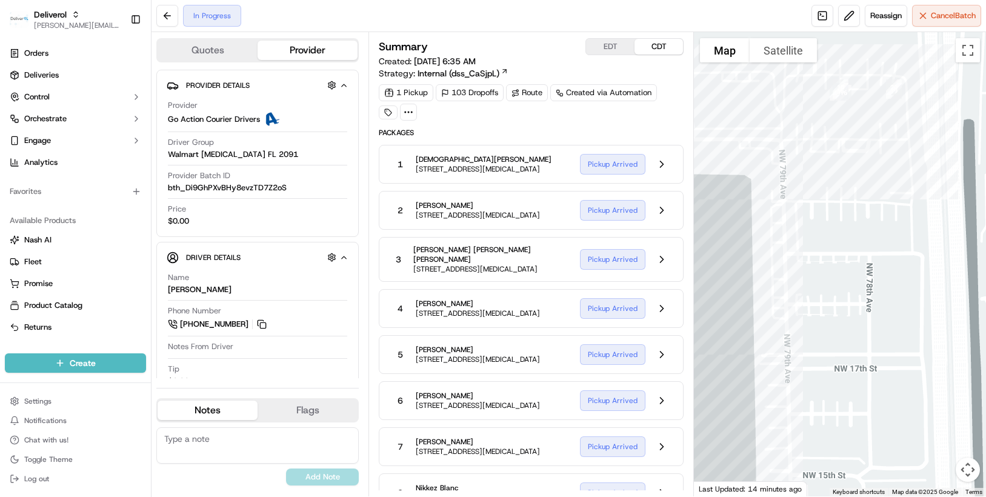
drag, startPoint x: 865, startPoint y: 268, endPoint x: 745, endPoint y: 316, distance: 129.0
click at [745, 316] on div at bounding box center [840, 264] width 292 height 464
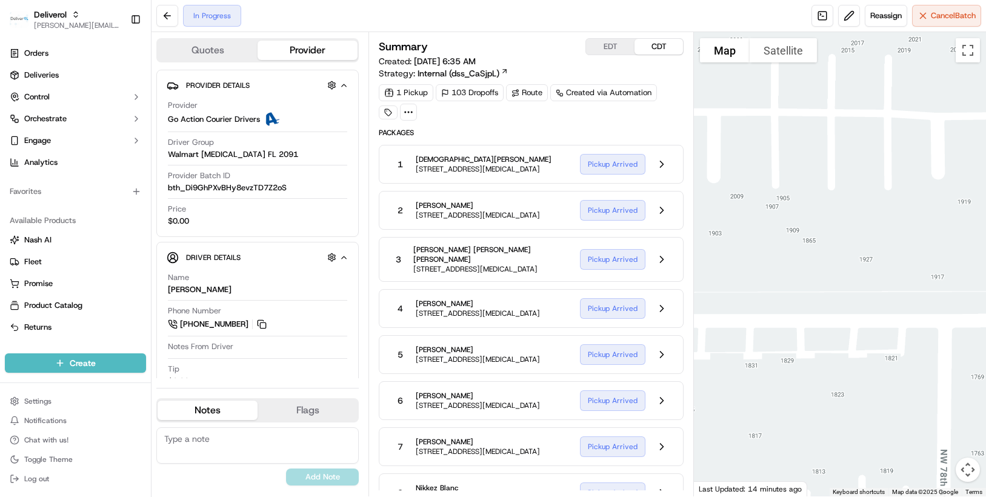
drag, startPoint x: 851, startPoint y: 193, endPoint x: 733, endPoint y: 417, distance: 253.5
click at [733, 417] on div at bounding box center [840, 264] width 292 height 464
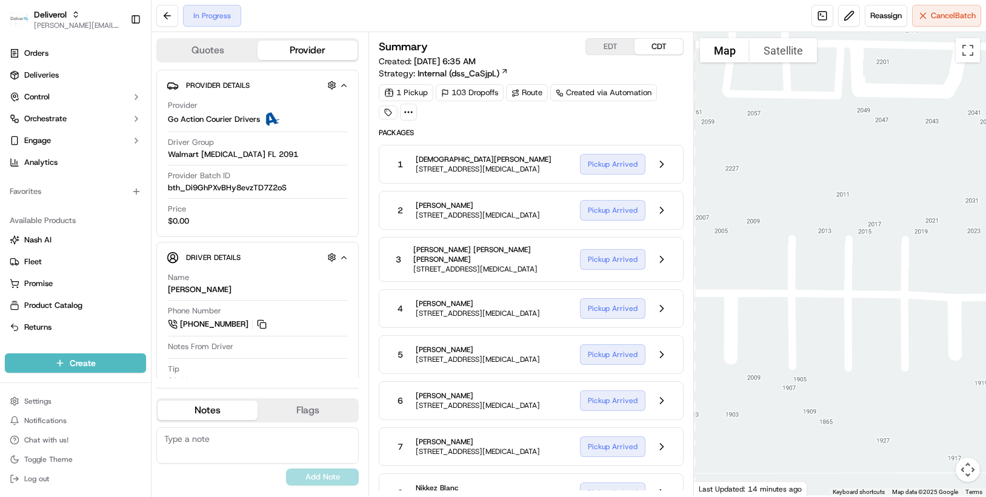
drag, startPoint x: 779, startPoint y: 245, endPoint x: 804, endPoint y: 438, distance: 194.2
click at [804, 438] on div at bounding box center [840, 264] width 292 height 464
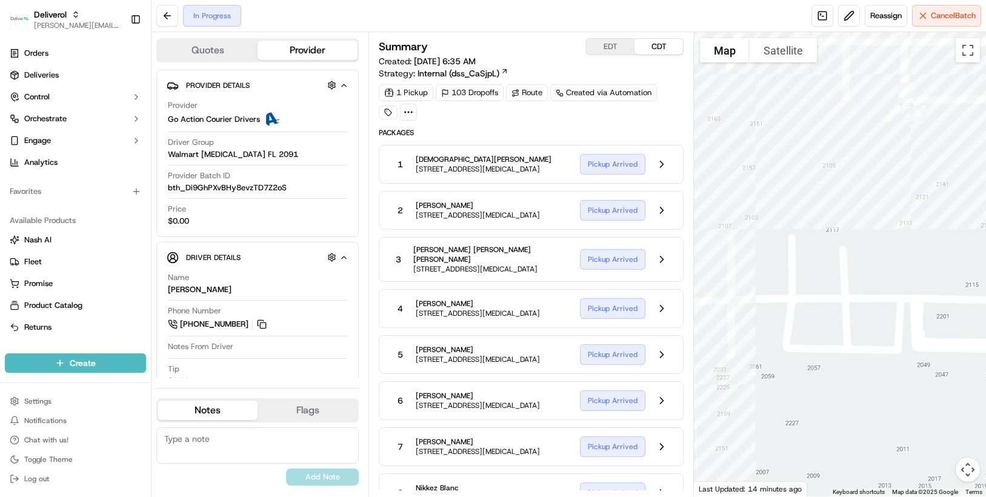
drag, startPoint x: 804, startPoint y: 188, endPoint x: 847, endPoint y: 443, distance: 258.6
click at [847, 443] on div at bounding box center [840, 264] width 292 height 464
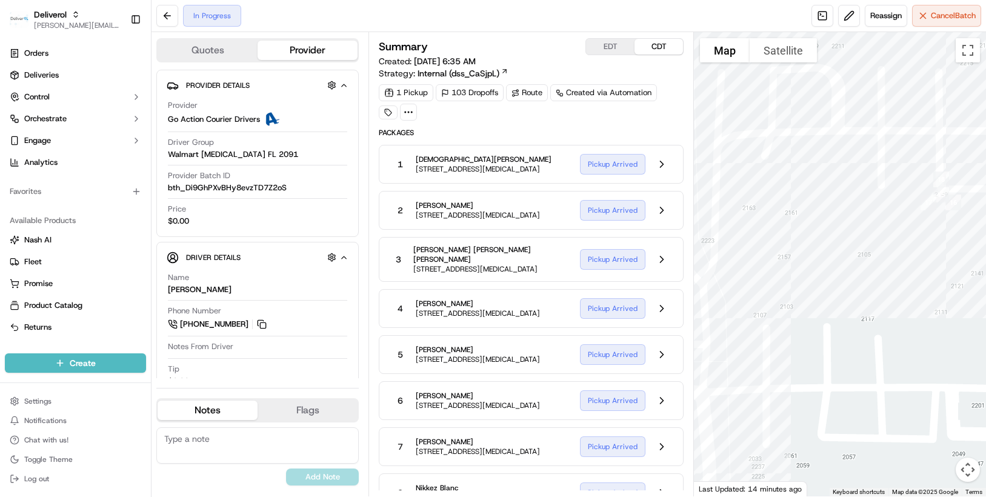
drag, startPoint x: 923, startPoint y: 238, endPoint x: 958, endPoint y: 327, distance: 95.8
click at [958, 327] on div at bounding box center [840, 264] width 292 height 464
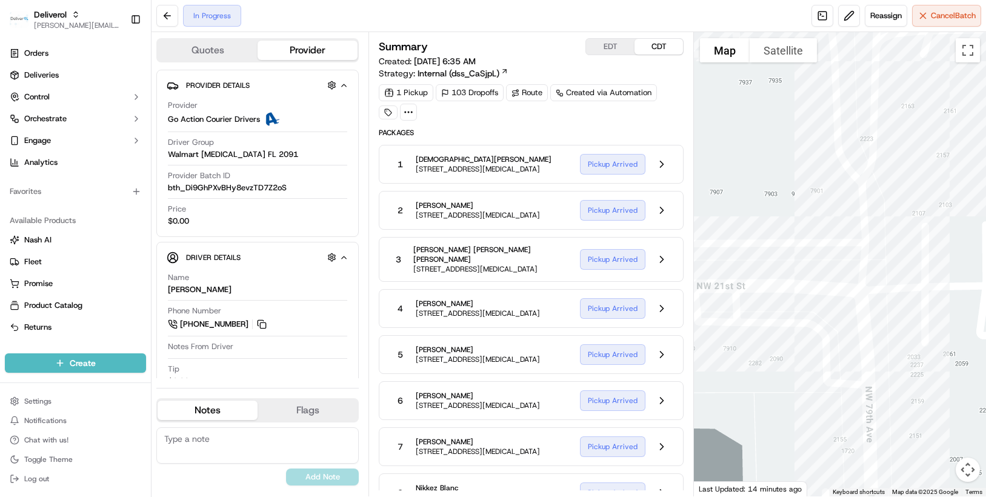
drag, startPoint x: 807, startPoint y: 301, endPoint x: 967, endPoint y: 197, distance: 191.1
click at [967, 197] on div at bounding box center [840, 264] width 292 height 464
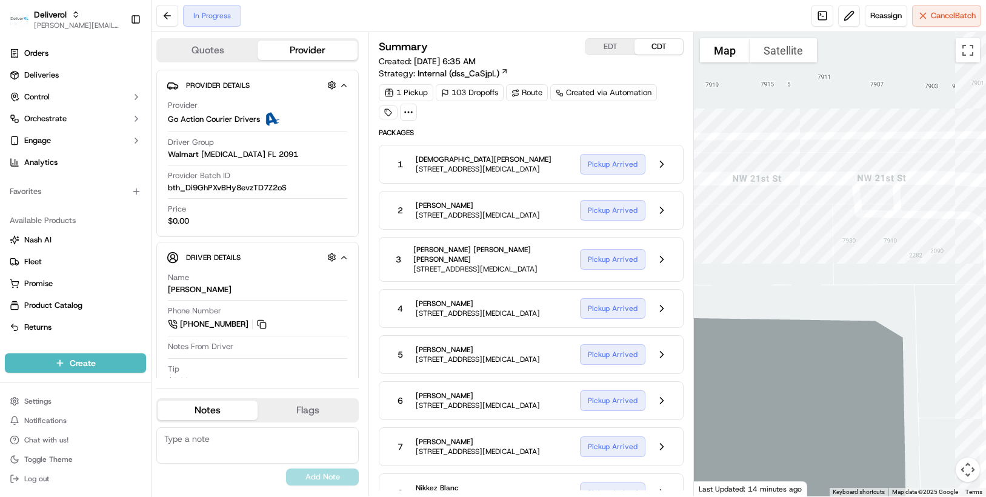
drag, startPoint x: 768, startPoint y: 240, endPoint x: 931, endPoint y: 132, distance: 196.0
click at [931, 132] on div at bounding box center [840, 264] width 292 height 464
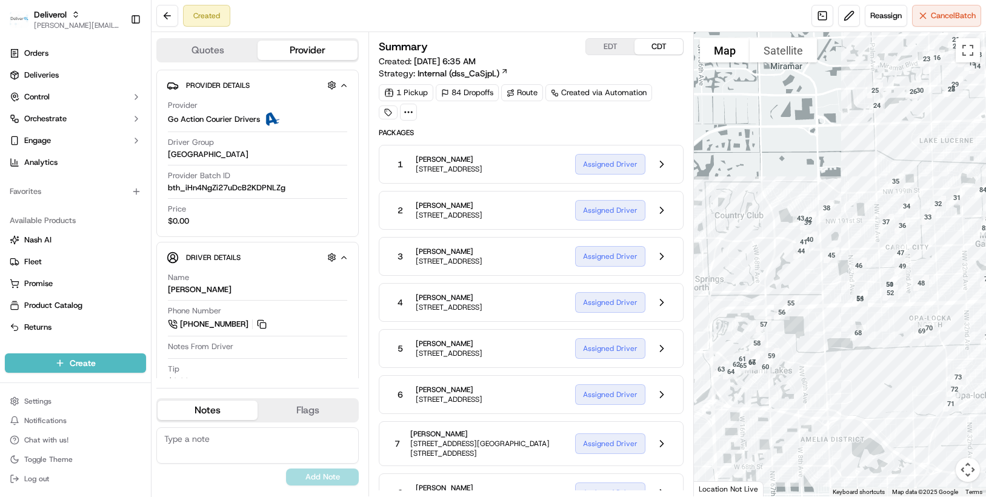
drag, startPoint x: 800, startPoint y: 335, endPoint x: 918, endPoint y: 168, distance: 204.8
click at [918, 168] on div at bounding box center [840, 264] width 292 height 464
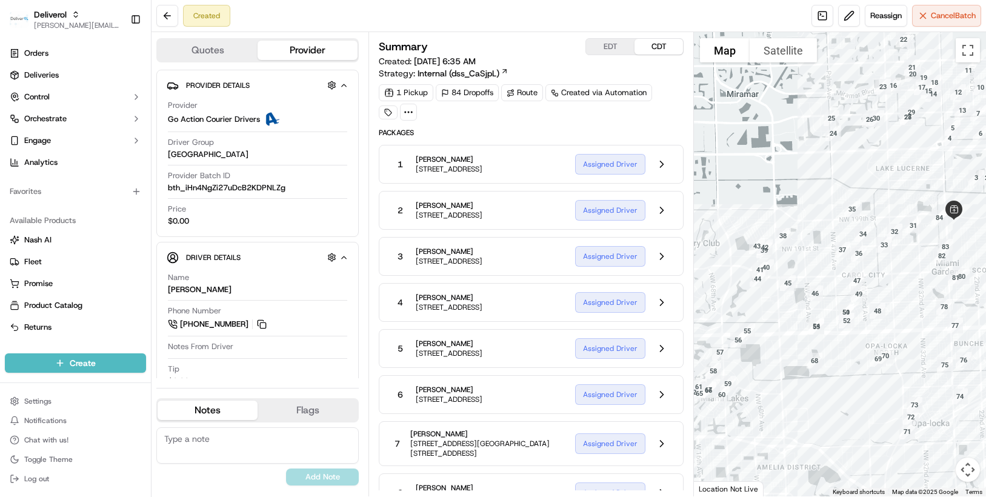
drag, startPoint x: 882, startPoint y: 406, endPoint x: 837, endPoint y: 435, distance: 53.6
click at [837, 435] on div at bounding box center [840, 264] width 292 height 464
click at [170, 20] on button at bounding box center [167, 16] width 22 height 22
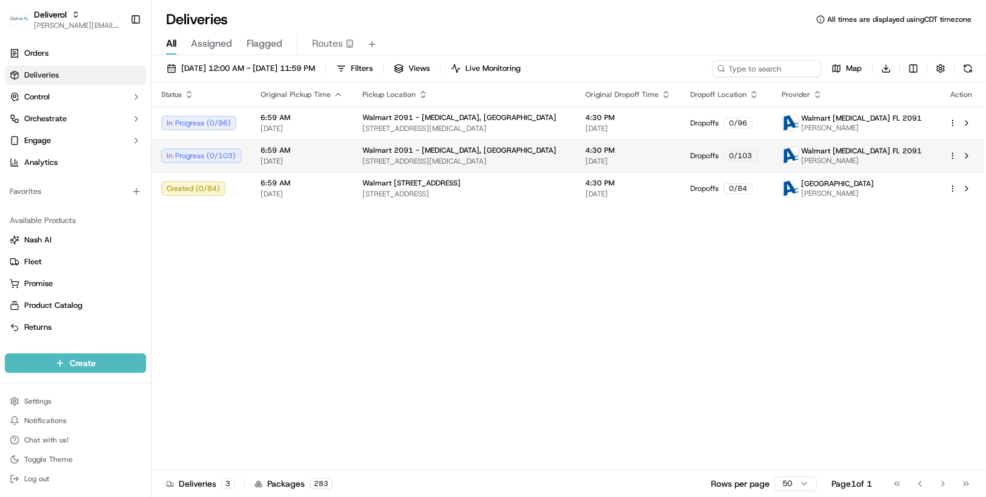
click at [952, 156] on html "Deliverol chris.sexton@deliverol.com Toggle Sidebar Orders Deliveries Control O…" at bounding box center [493, 248] width 986 height 497
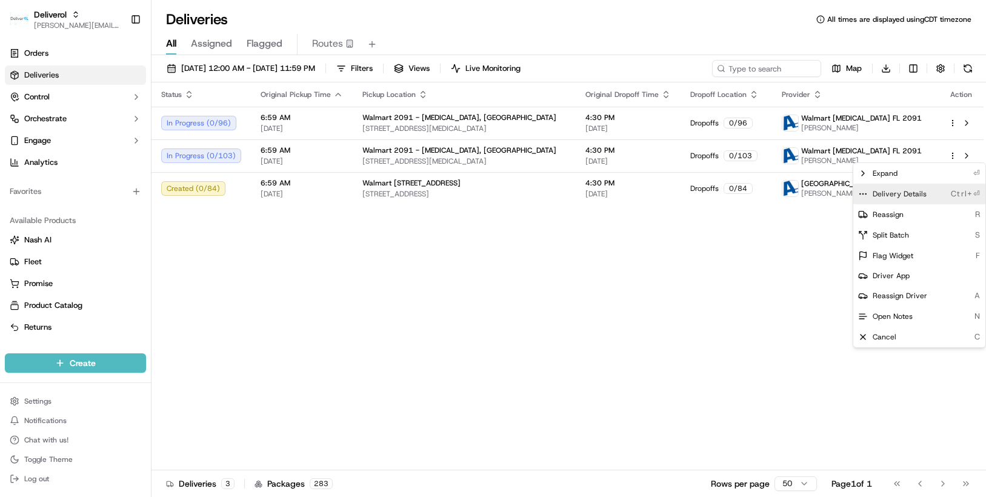
click at [933, 193] on div "Delivery Details Ctrl+⏎" at bounding box center [919, 194] width 132 height 21
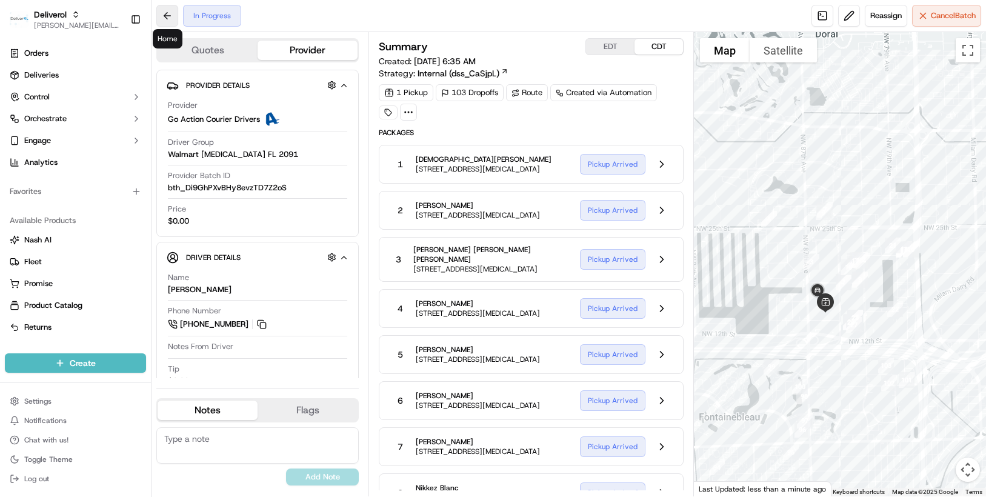
click at [171, 21] on button at bounding box center [167, 16] width 22 height 22
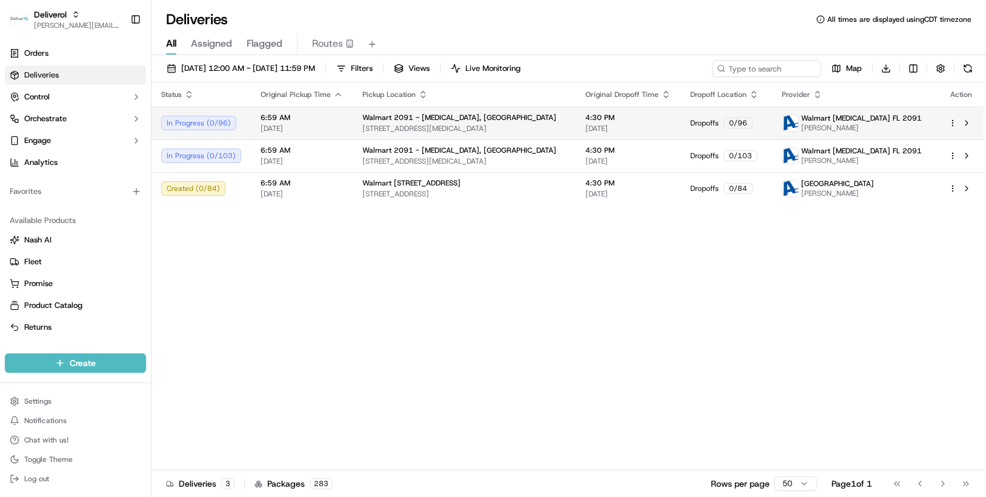
click at [954, 124] on html "Deliverol [PERSON_NAME][EMAIL_ADDRESS][PERSON_NAME][DOMAIN_NAME] Toggle Sidebar…" at bounding box center [493, 248] width 986 height 497
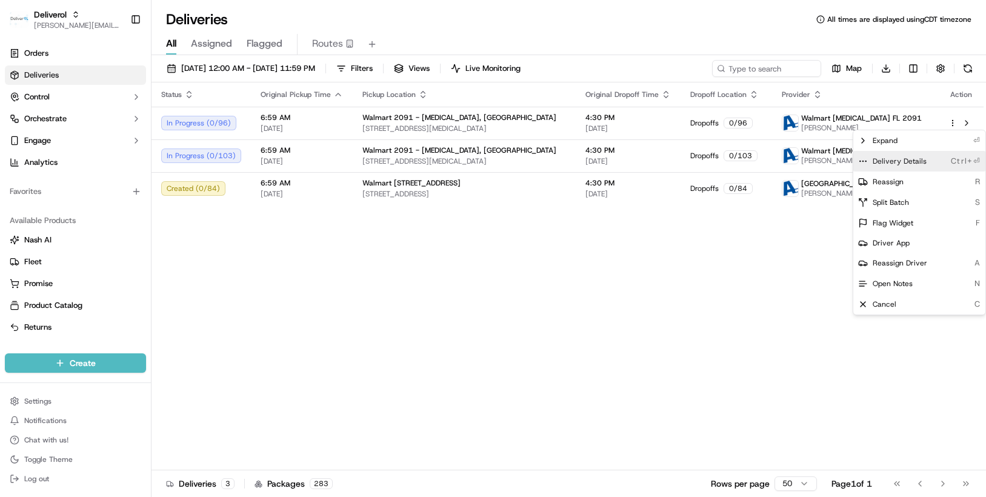
click at [905, 161] on span "Delivery Details" at bounding box center [900, 161] width 54 height 10
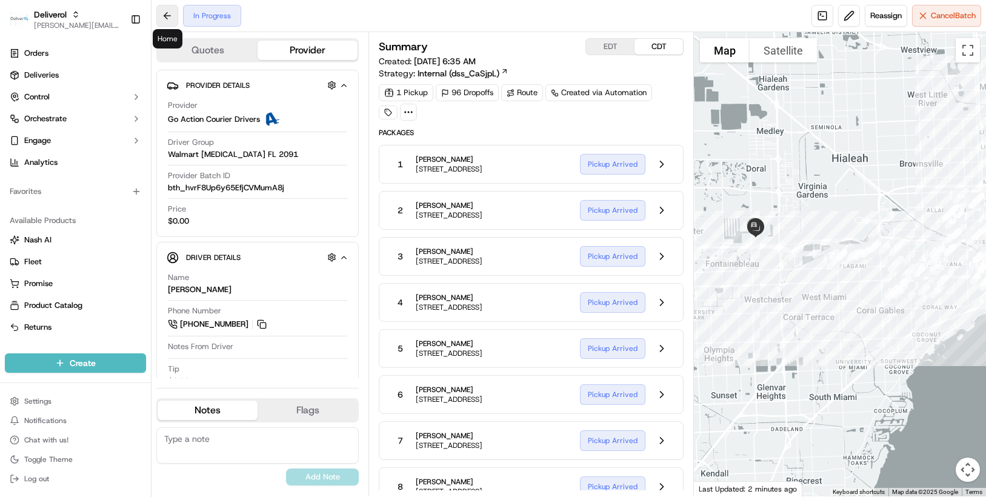
click at [171, 20] on button at bounding box center [167, 16] width 22 height 22
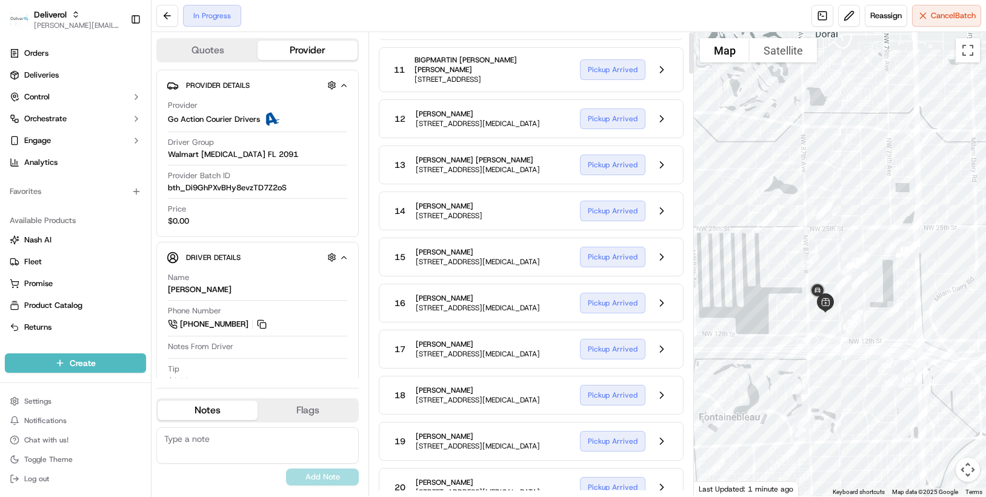
scroll to position [4, 0]
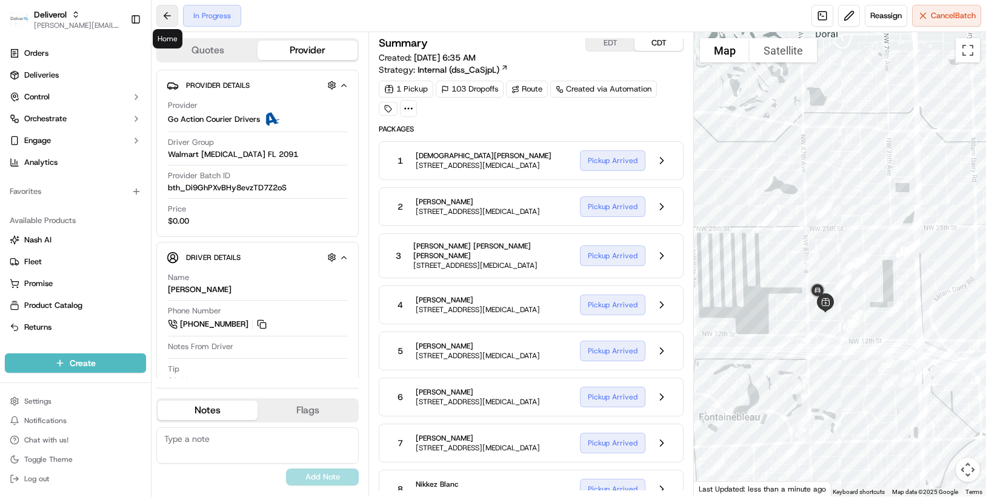
click at [167, 17] on button at bounding box center [167, 16] width 22 height 22
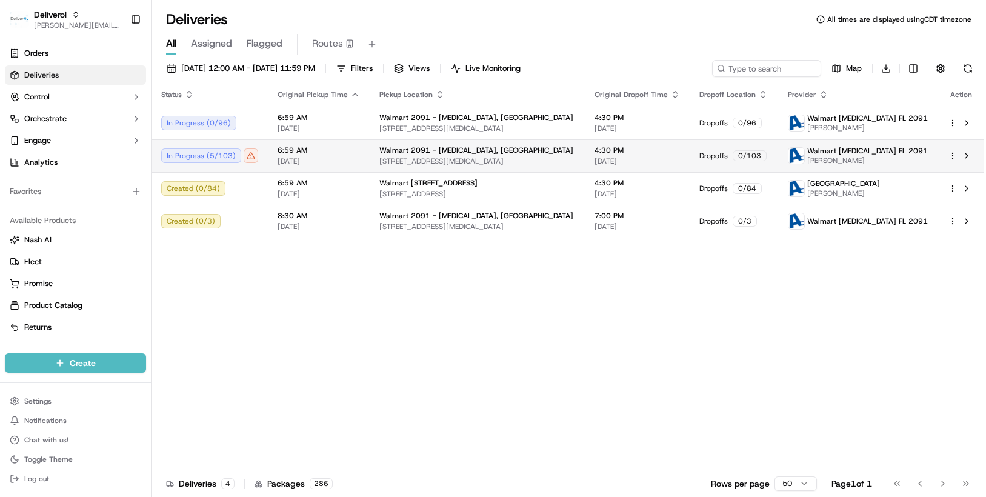
click at [263, 154] on td "In Progress ( 5 / 103 )" at bounding box center [210, 155] width 116 height 33
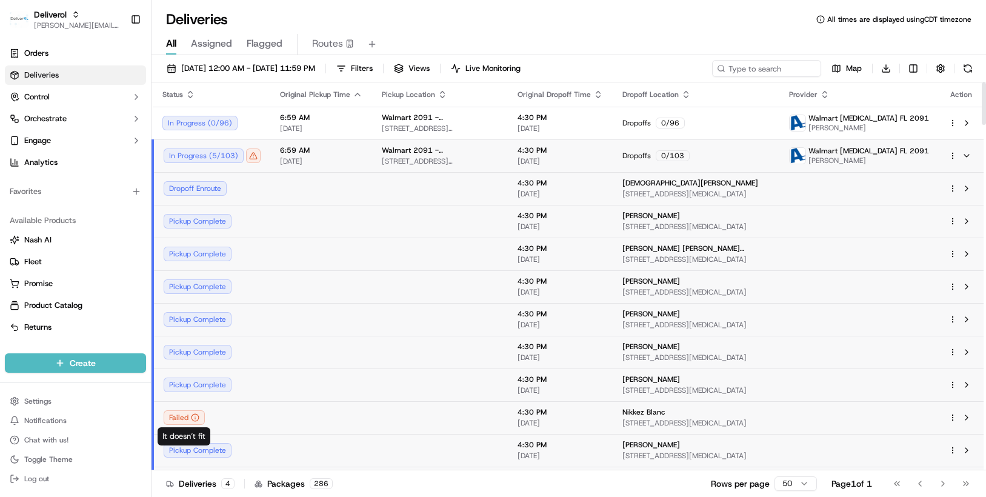
click at [198, 418] on icon at bounding box center [195, 417] width 8 height 8
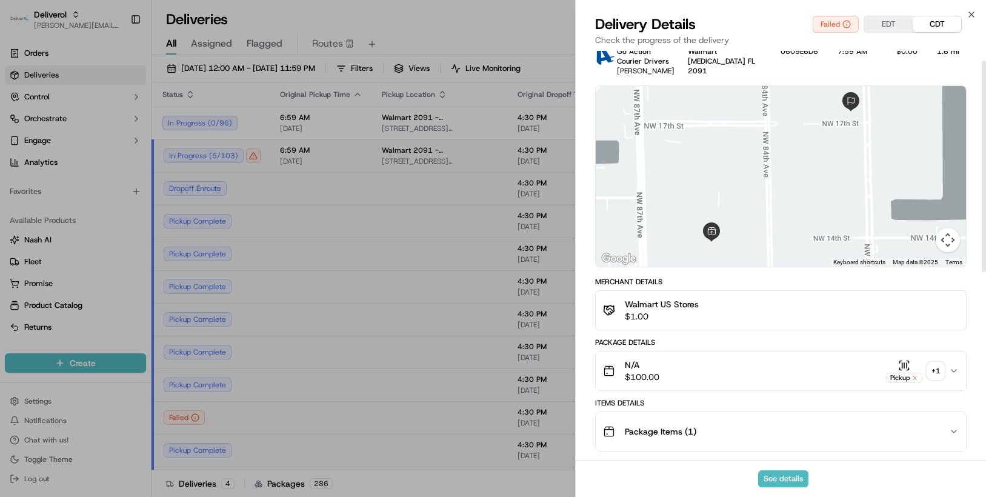
scroll to position [19, 0]
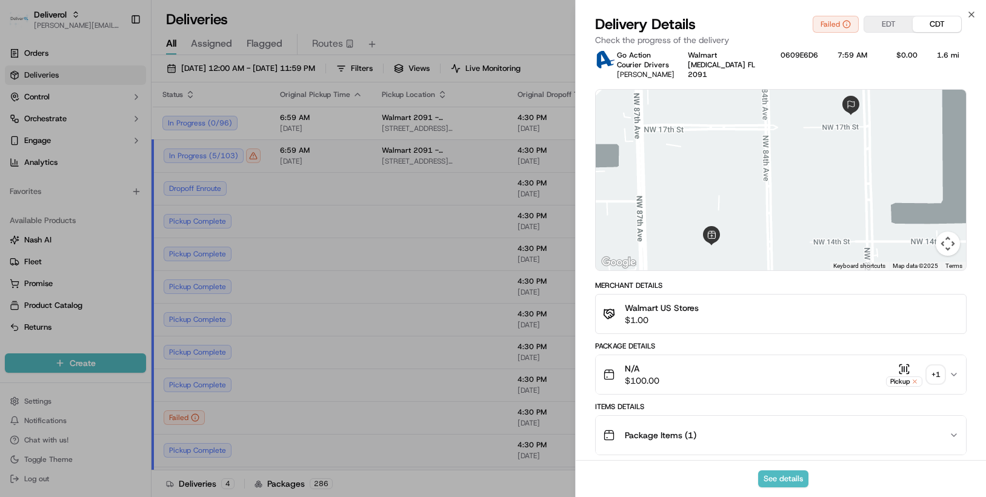
click at [954, 376] on icon "button" at bounding box center [953, 374] width 5 height 2
click at [928, 422] on span "Hidden ( 4 )" at bounding box center [917, 416] width 39 height 11
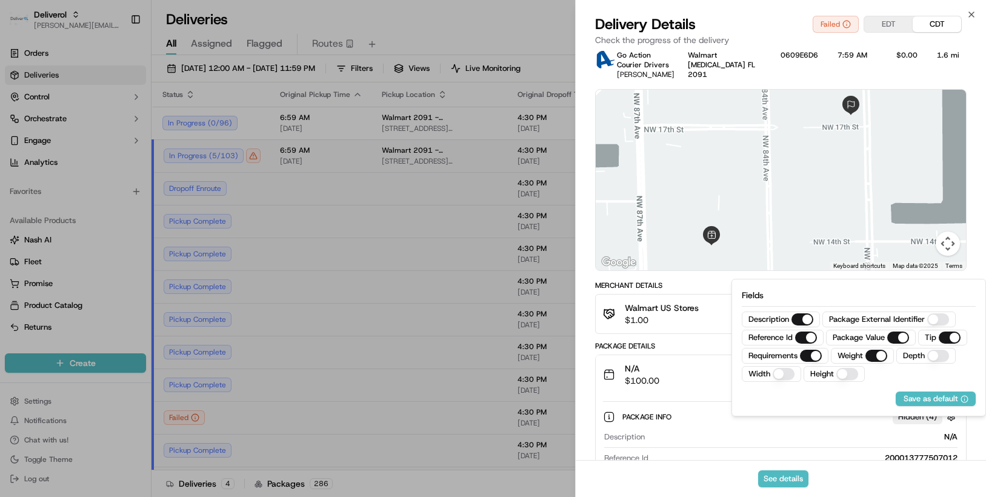
click at [888, 427] on div "Package Info Hidden ( 4 )" at bounding box center [781, 417] width 356 height 20
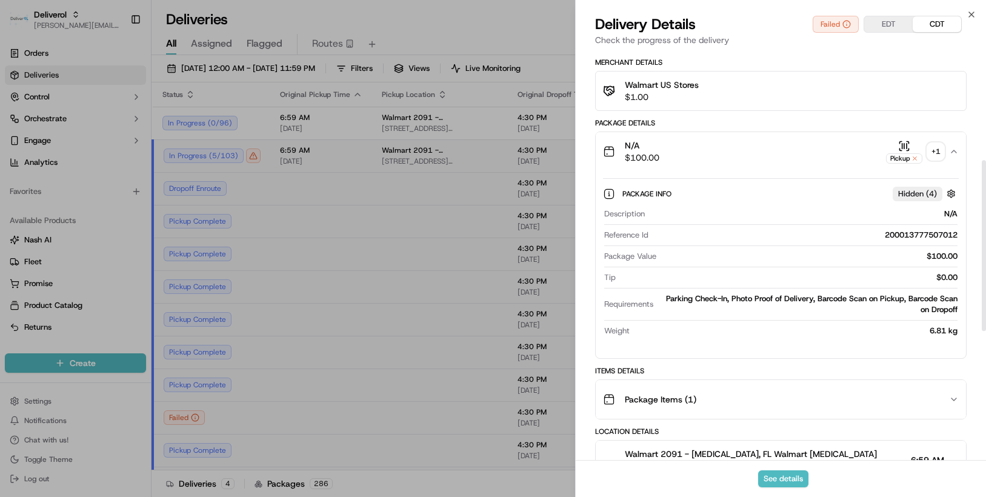
scroll to position [261, 0]
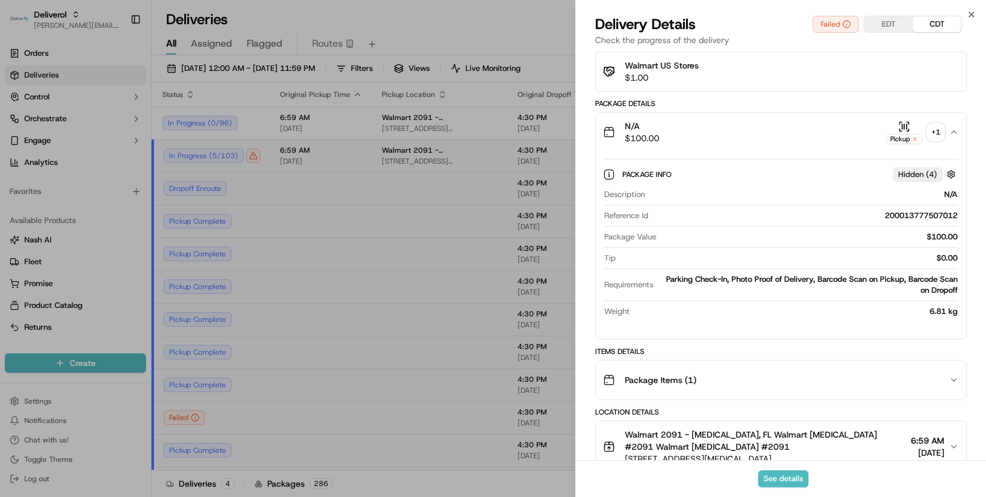
click at [951, 385] on icon "button" at bounding box center [954, 380] width 10 height 10
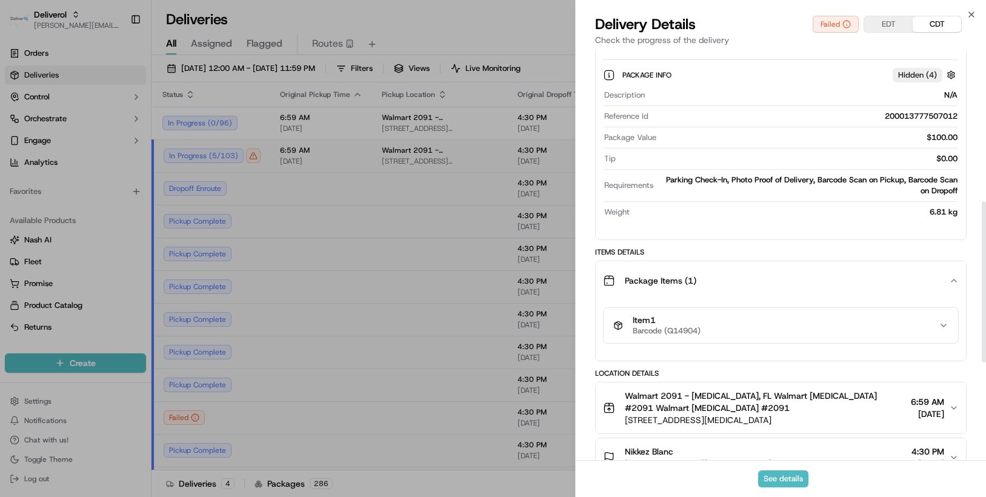
scroll to position [382, 0]
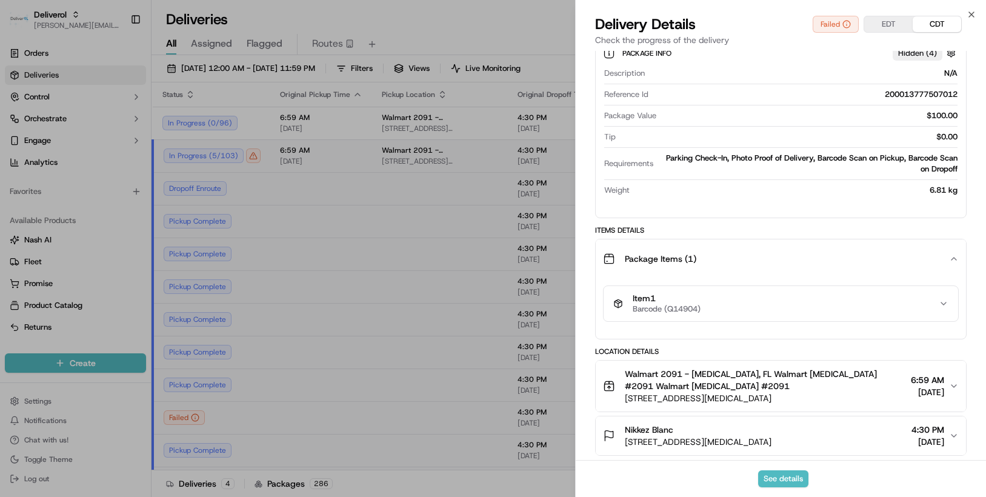
click at [941, 308] on icon "button" at bounding box center [944, 304] width 10 height 10
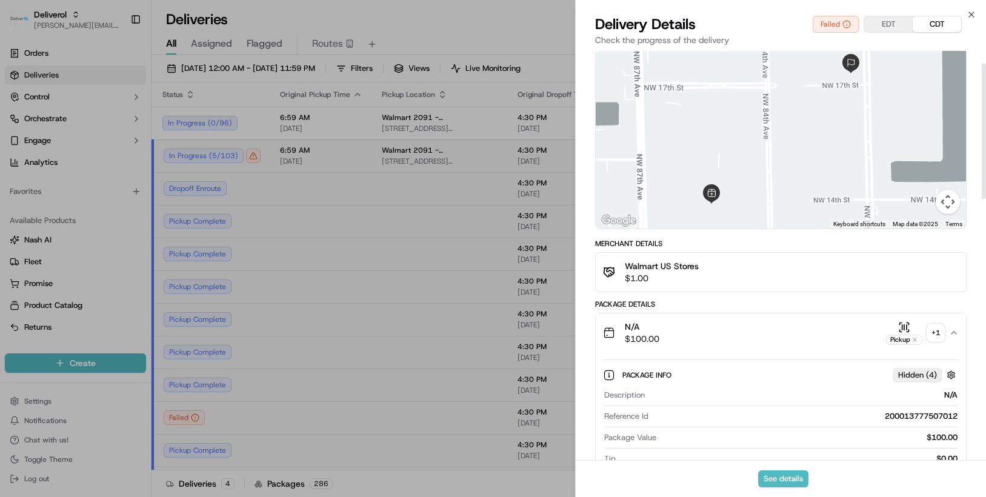
scroll to position [0, 0]
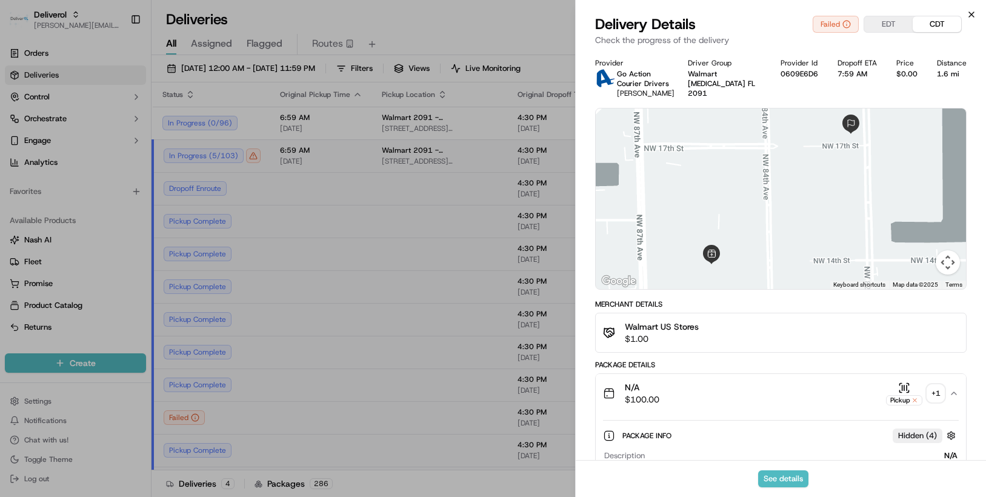
click at [971, 16] on icon "button" at bounding box center [972, 15] width 10 height 10
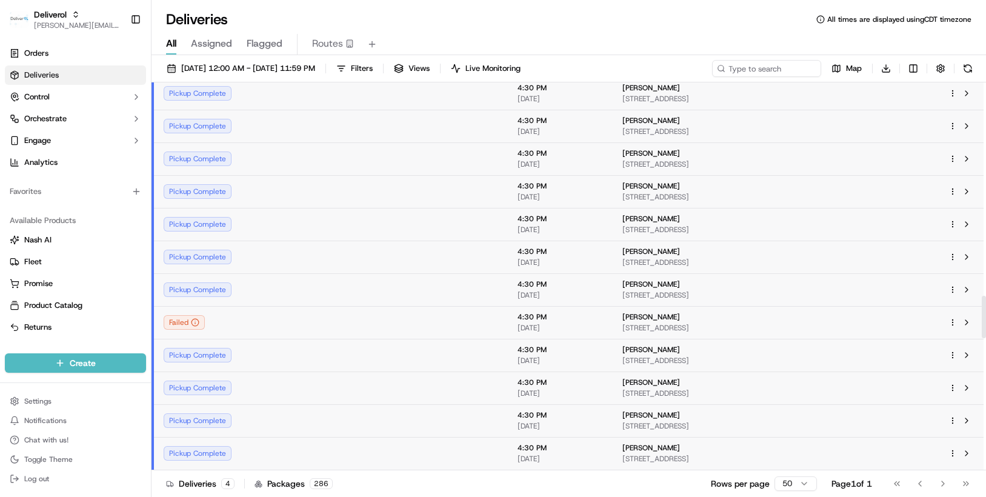
scroll to position [1939, 0]
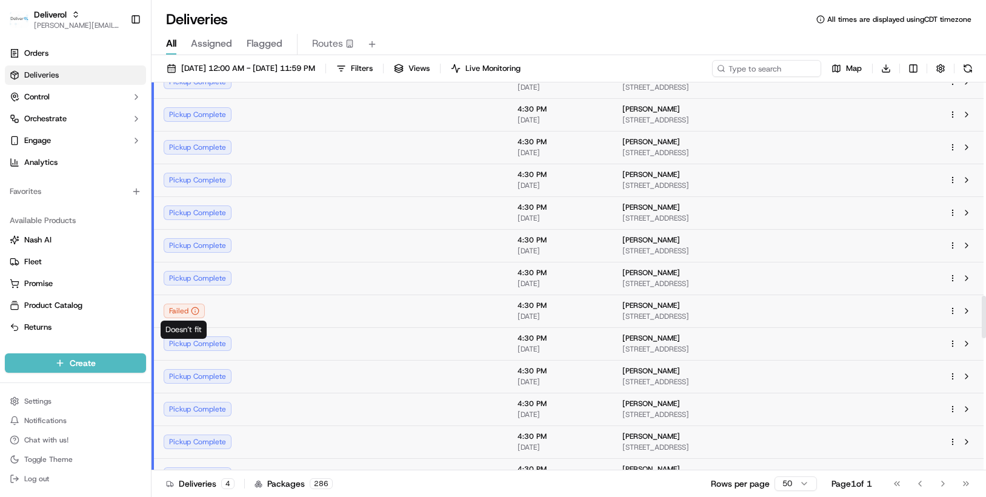
click at [195, 310] on icon at bounding box center [195, 310] width 0 height 0
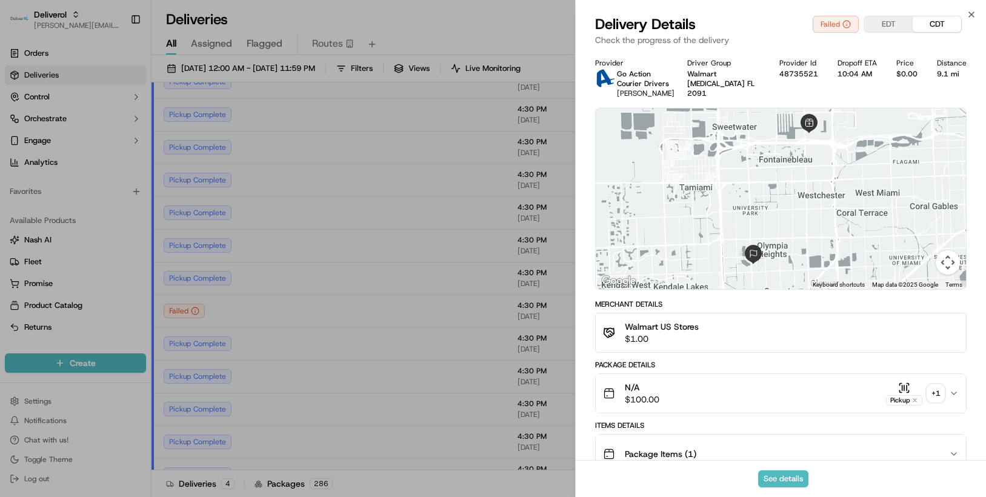
click at [951, 395] on icon "button" at bounding box center [953, 393] width 5 height 2
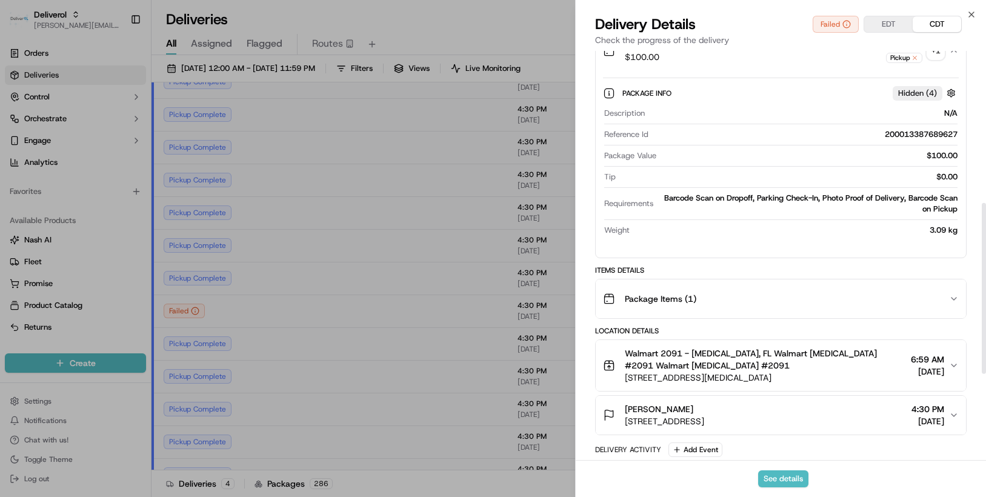
scroll to position [364, 0]
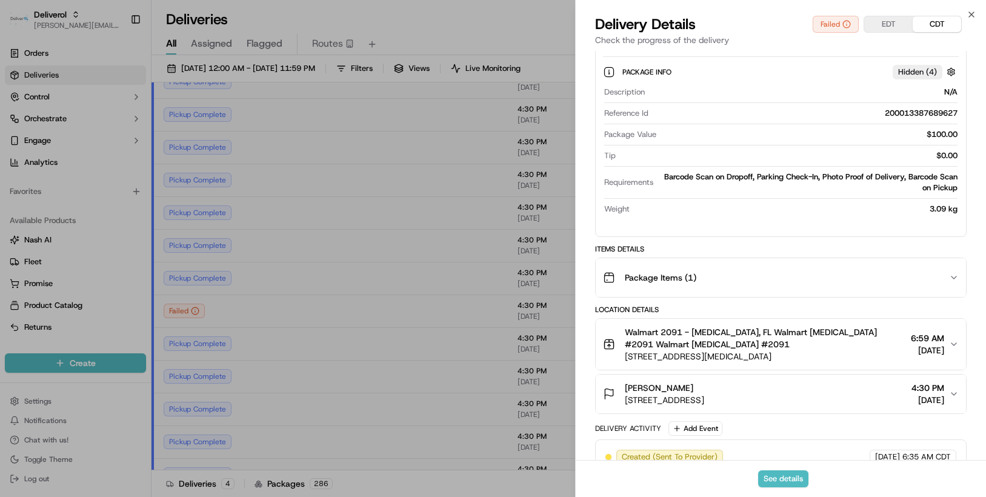
click at [952, 279] on icon "button" at bounding box center [953, 277] width 5 height 2
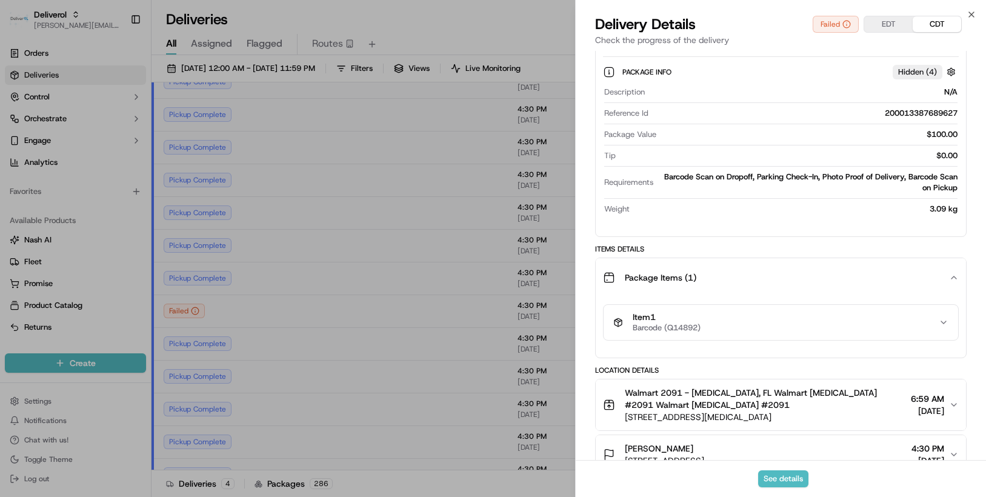
click at [941, 327] on icon "button" at bounding box center [944, 323] width 10 height 10
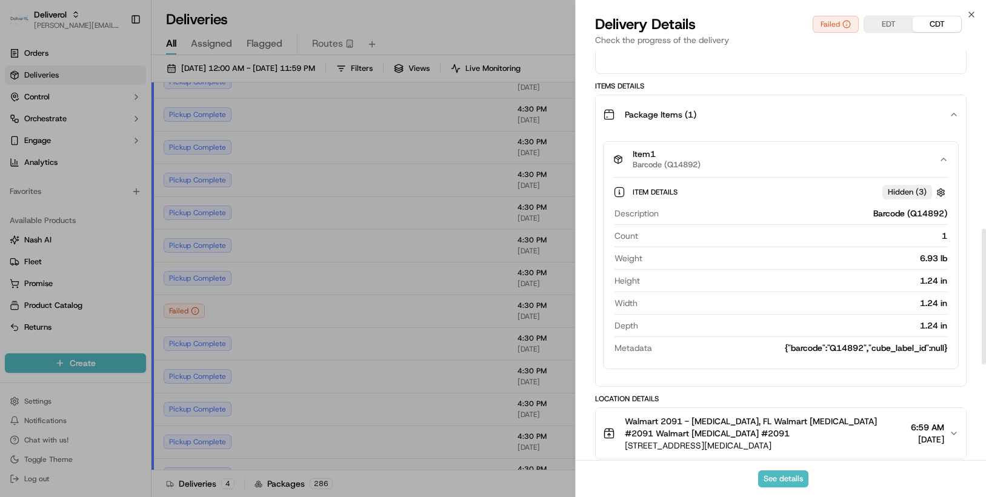
scroll to position [545, 0]
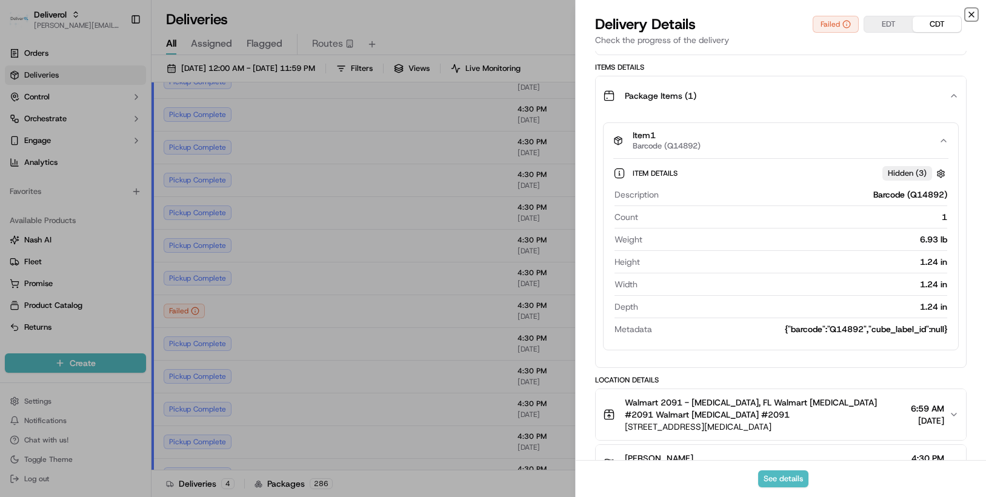
click at [970, 15] on icon "button" at bounding box center [972, 15] width 10 height 10
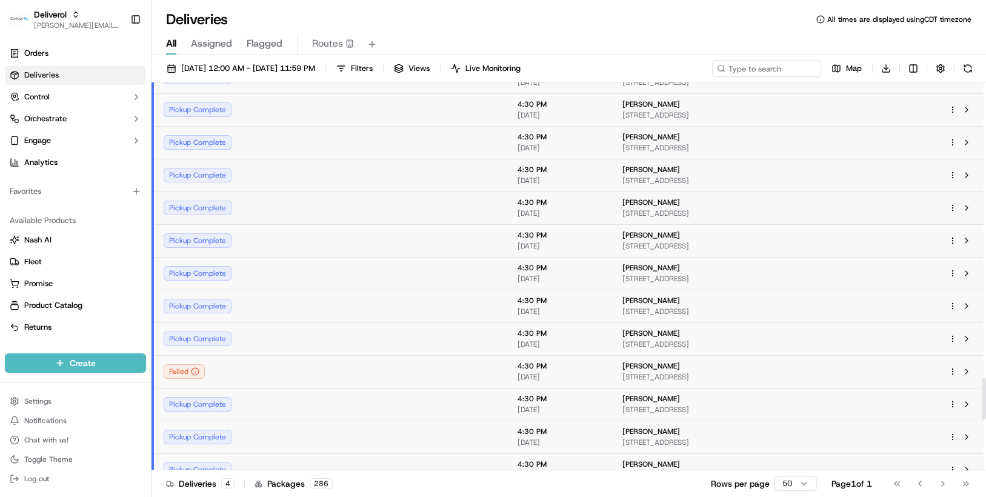
scroll to position [2727, 0]
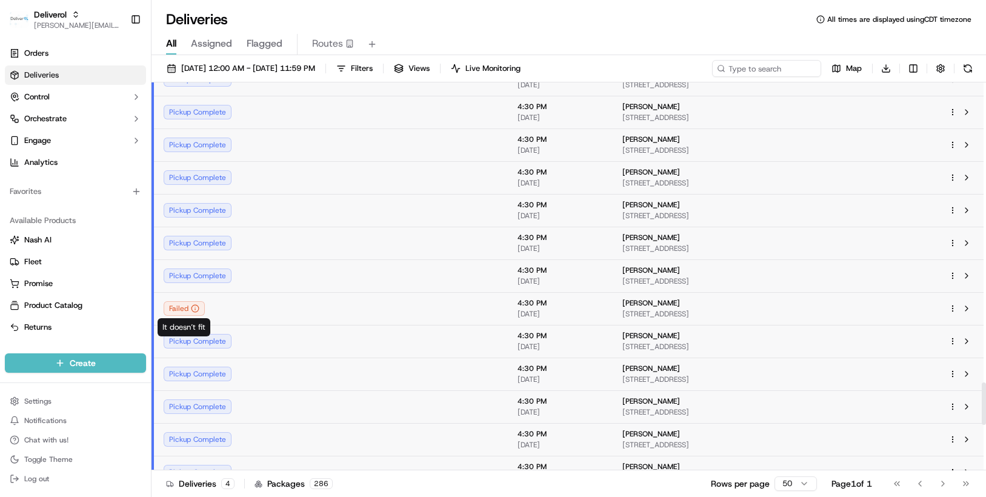
click at [192, 310] on icon at bounding box center [195, 308] width 8 height 8
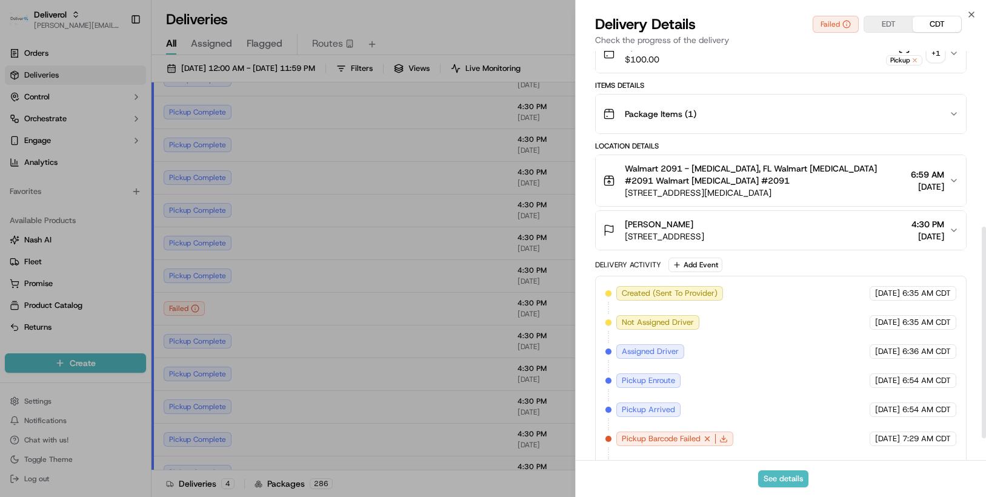
scroll to position [322, 0]
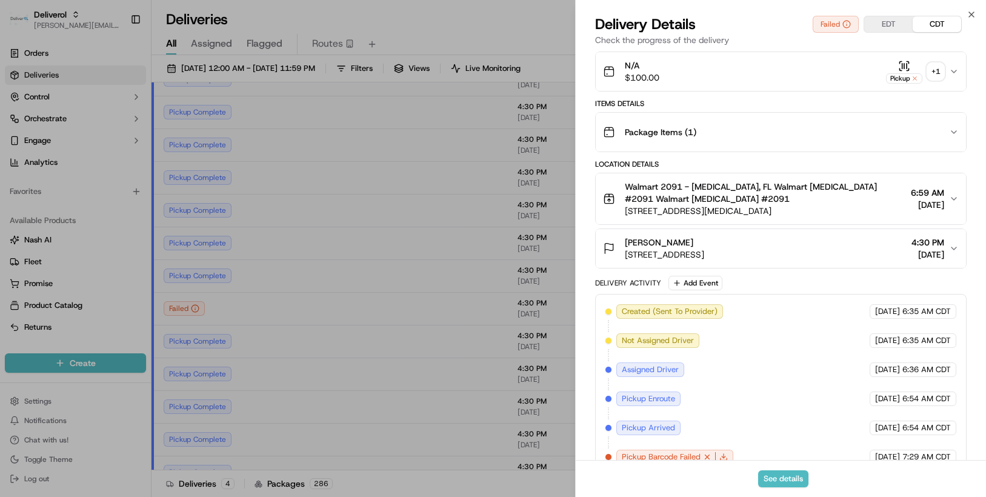
click at [955, 137] on icon "button" at bounding box center [954, 132] width 10 height 10
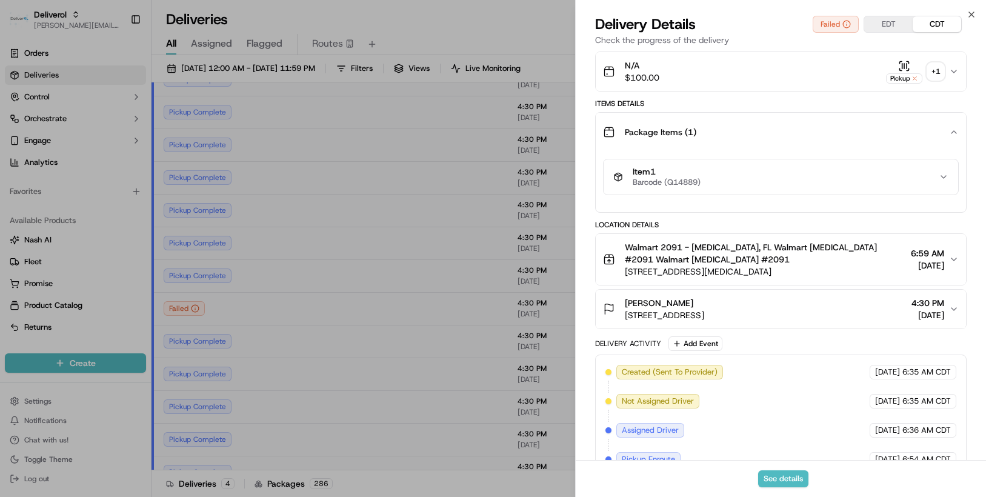
click at [946, 182] on icon "button" at bounding box center [944, 177] width 10 height 10
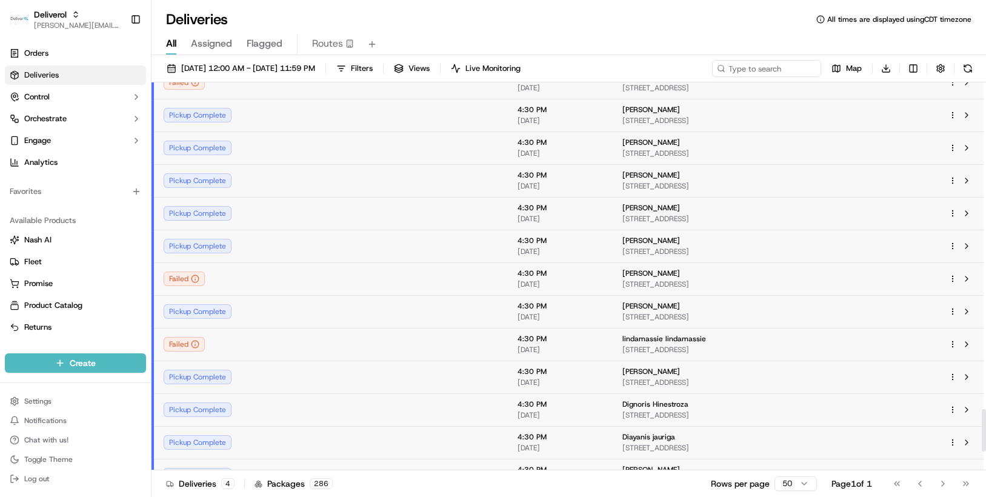
scroll to position [2969, 0]
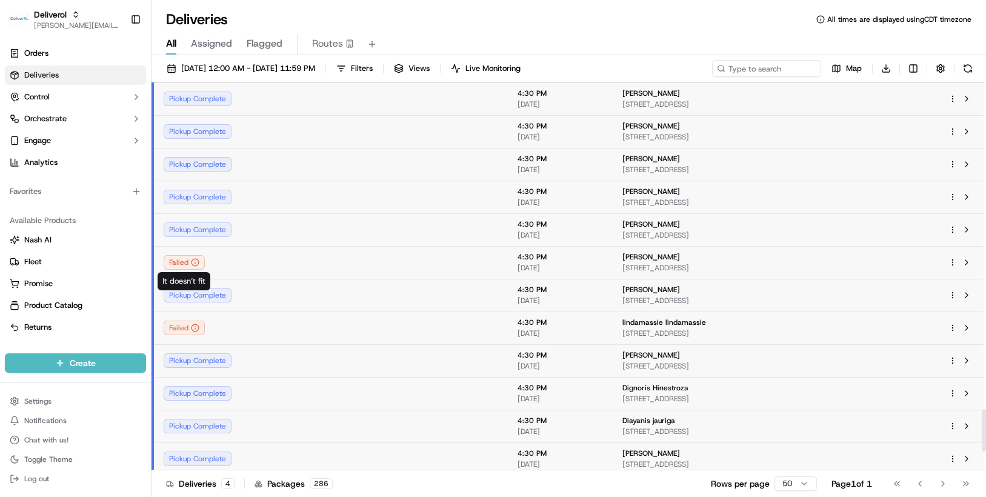
click at [202, 264] on div "Failed" at bounding box center [184, 262] width 41 height 15
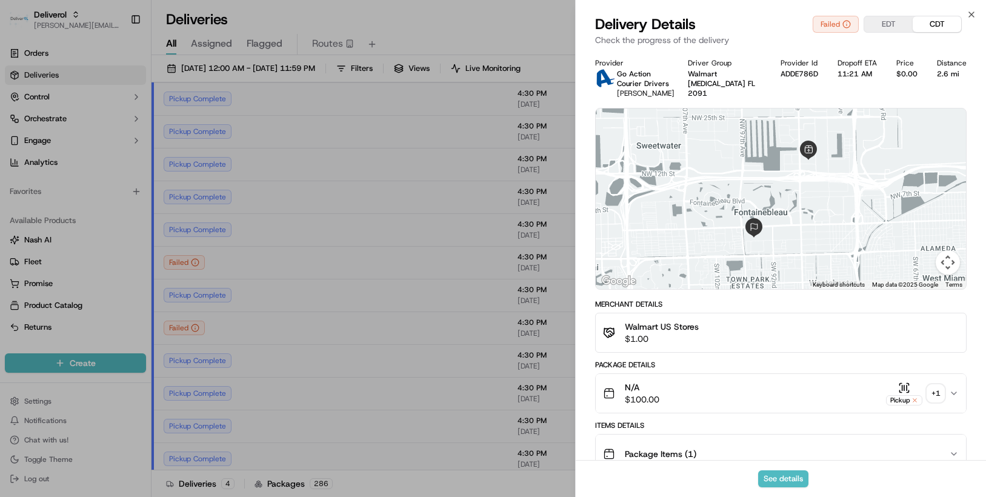
click at [953, 398] on icon "button" at bounding box center [954, 393] width 10 height 10
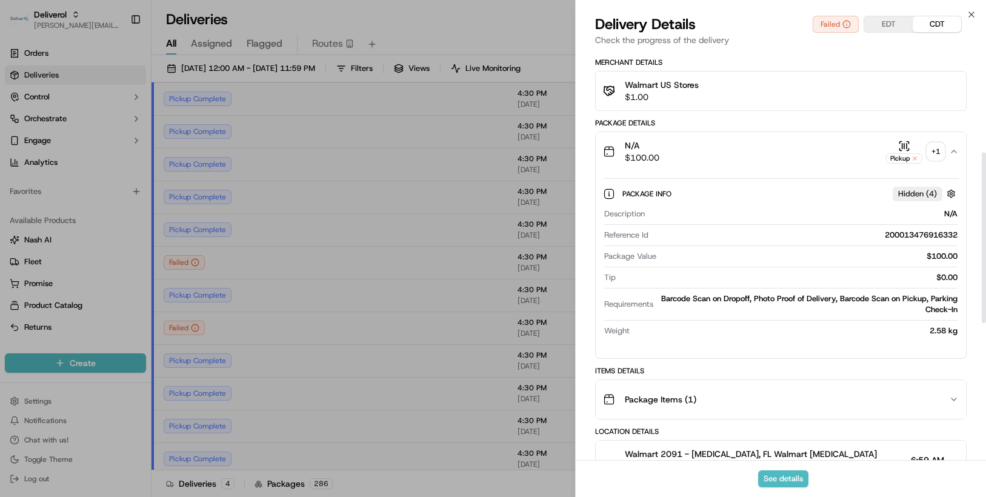
scroll to position [242, 0]
click at [953, 404] on icon "button" at bounding box center [954, 399] width 10 height 10
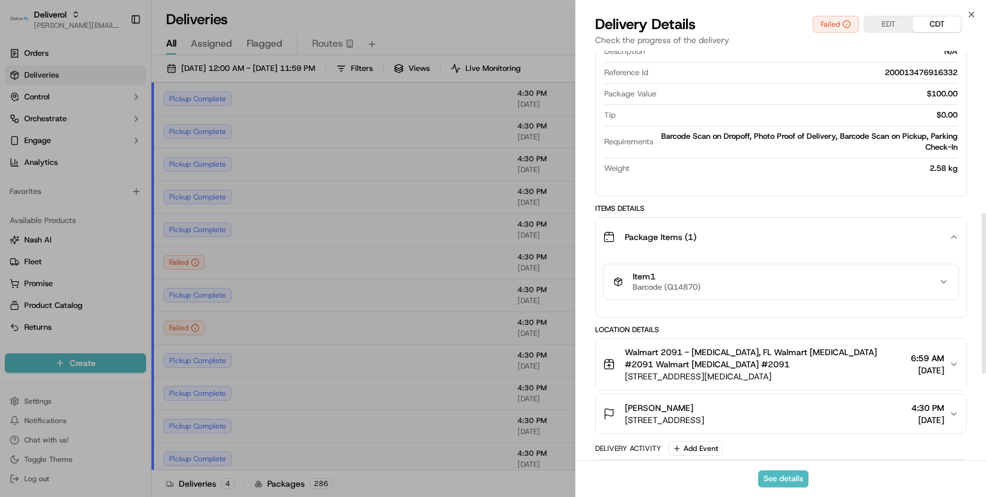
scroll to position [424, 0]
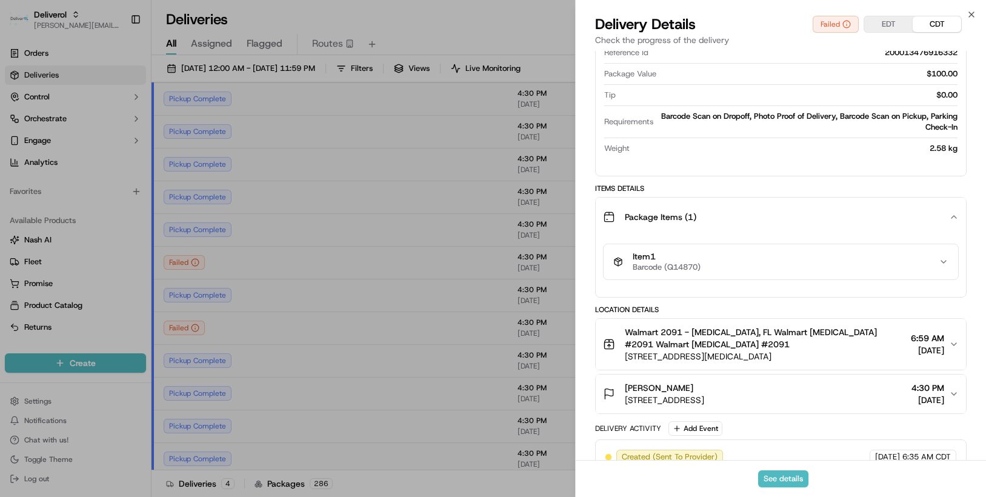
click at [944, 267] on icon "button" at bounding box center [944, 262] width 10 height 10
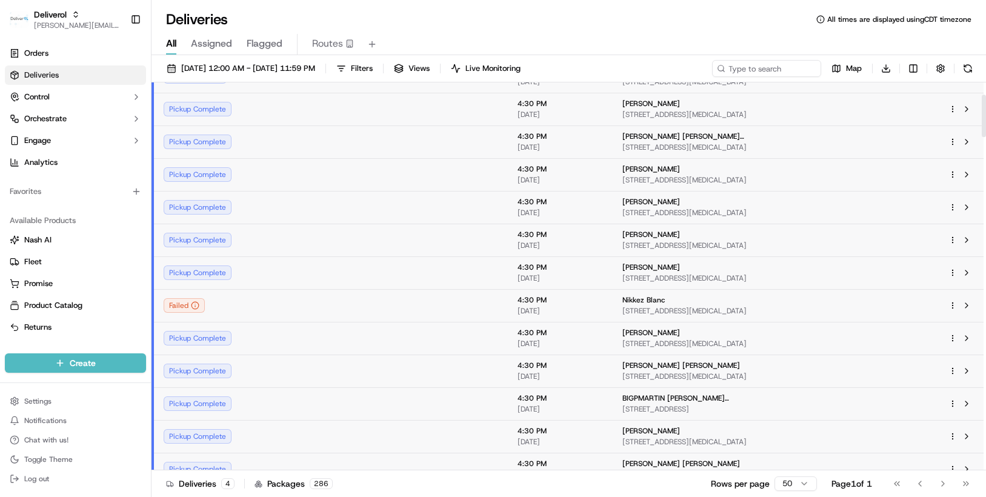
scroll to position [121, 0]
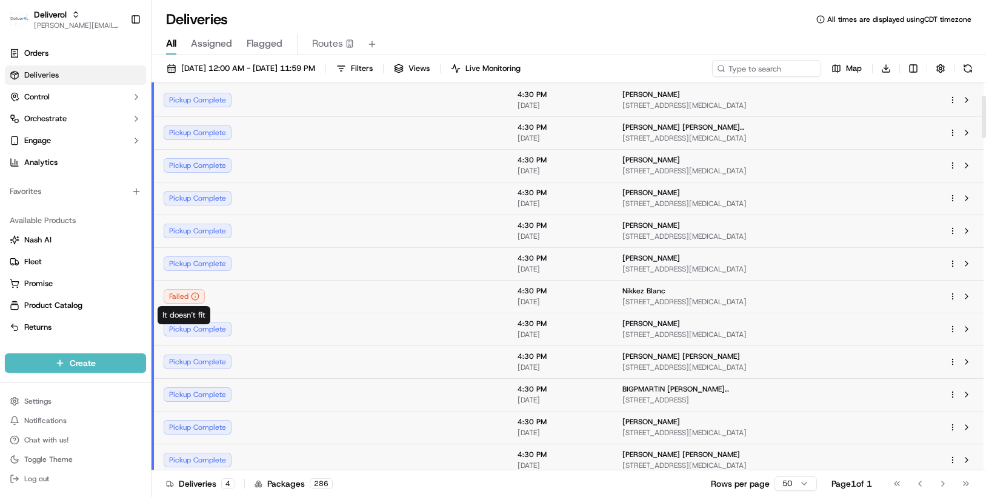
click at [197, 301] on div "Failed" at bounding box center [184, 296] width 41 height 15
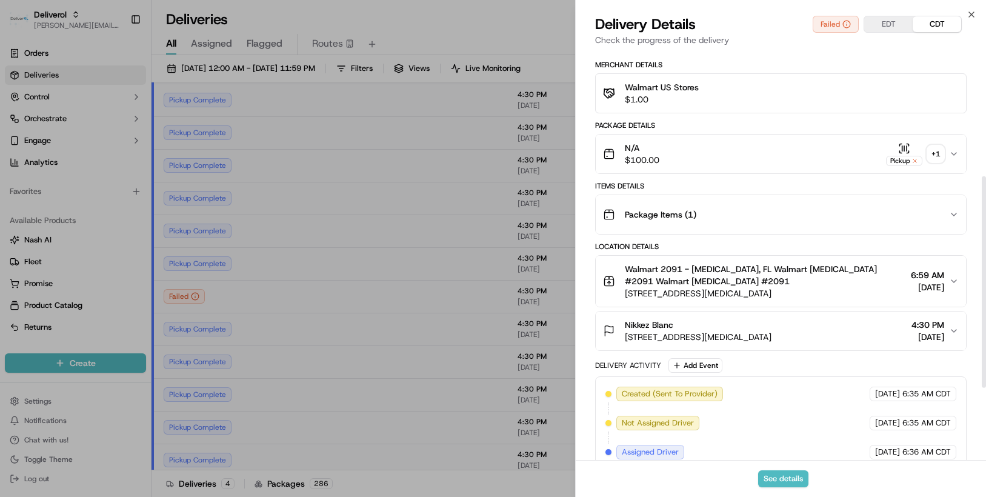
scroll to position [242, 0]
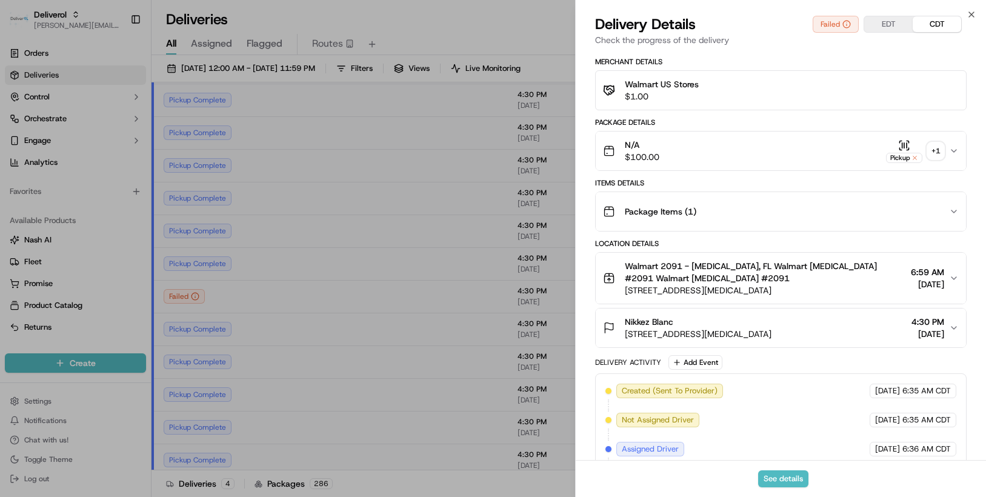
click at [956, 156] on icon "button" at bounding box center [954, 151] width 10 height 10
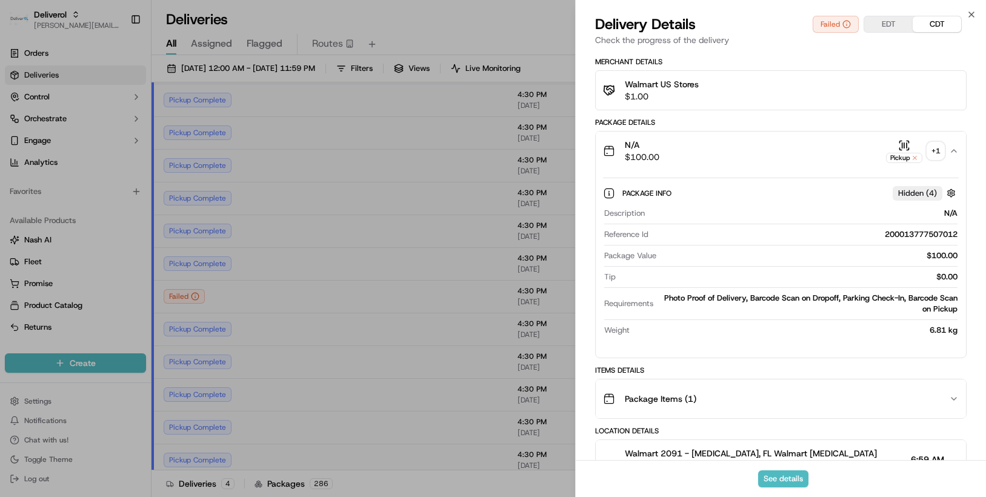
click at [950, 404] on icon "button" at bounding box center [954, 399] width 10 height 10
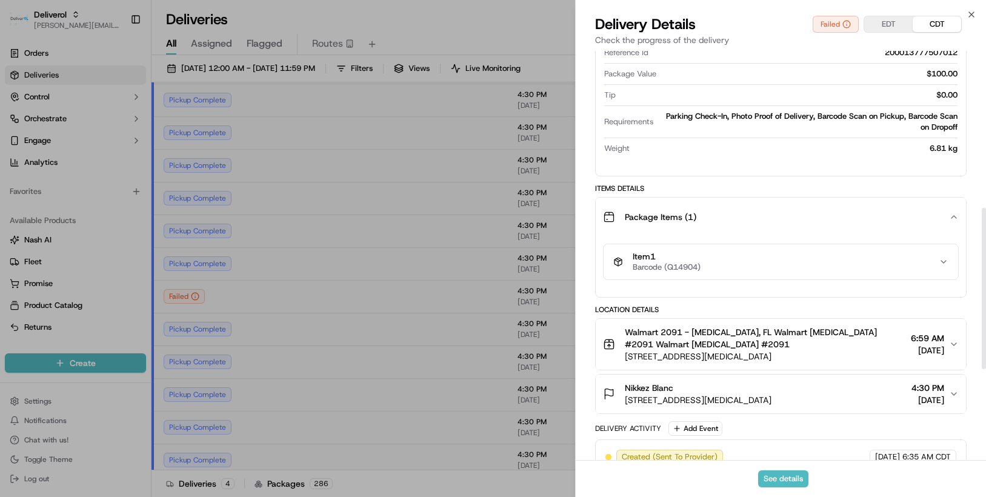
scroll to position [364, 0]
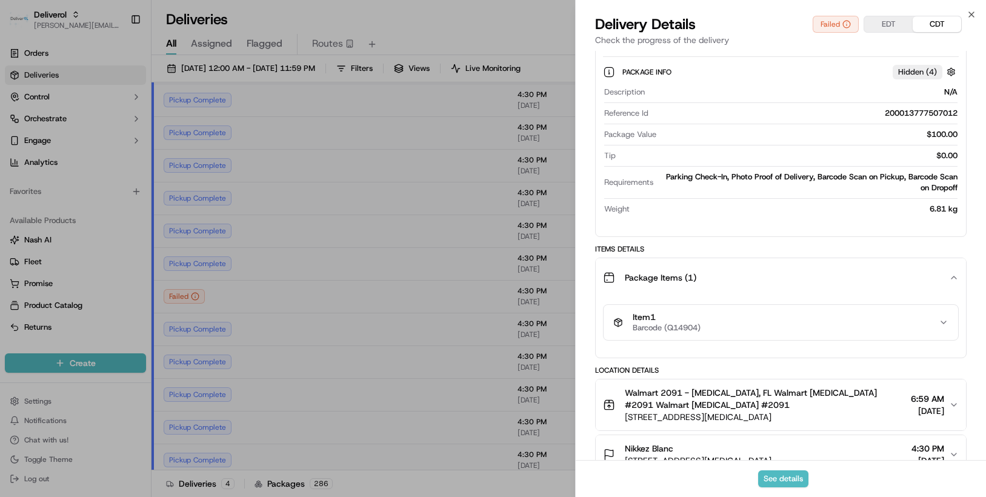
click at [944, 327] on icon "button" at bounding box center [944, 323] width 10 height 10
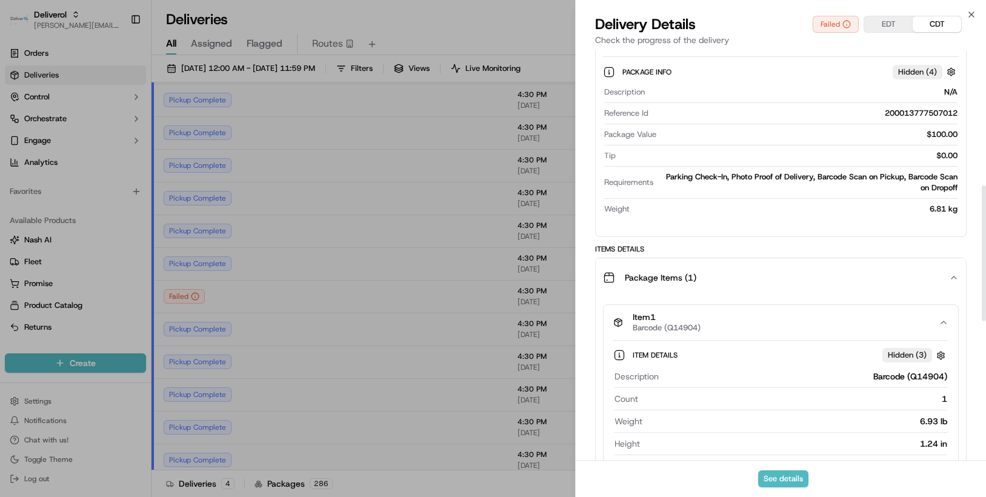
scroll to position [424, 0]
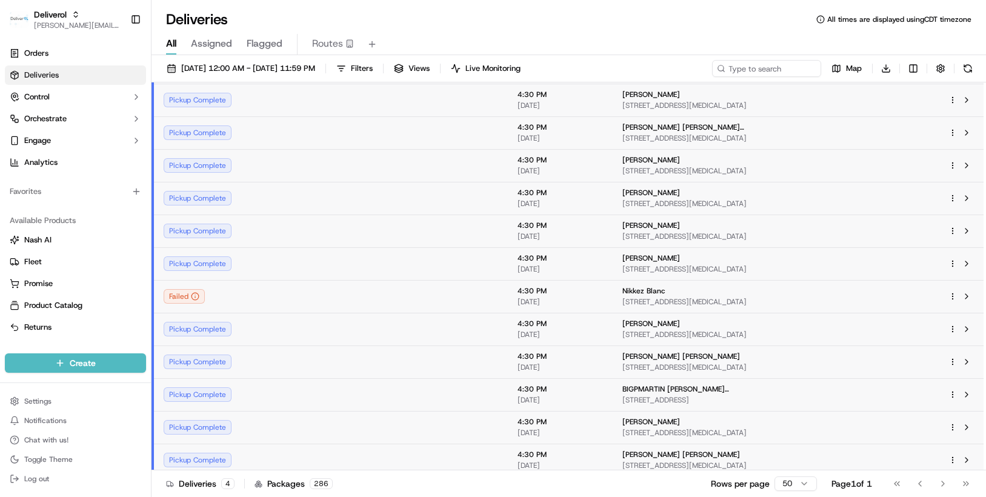
click at [40, 74] on span "Deliveries" at bounding box center [41, 75] width 35 height 11
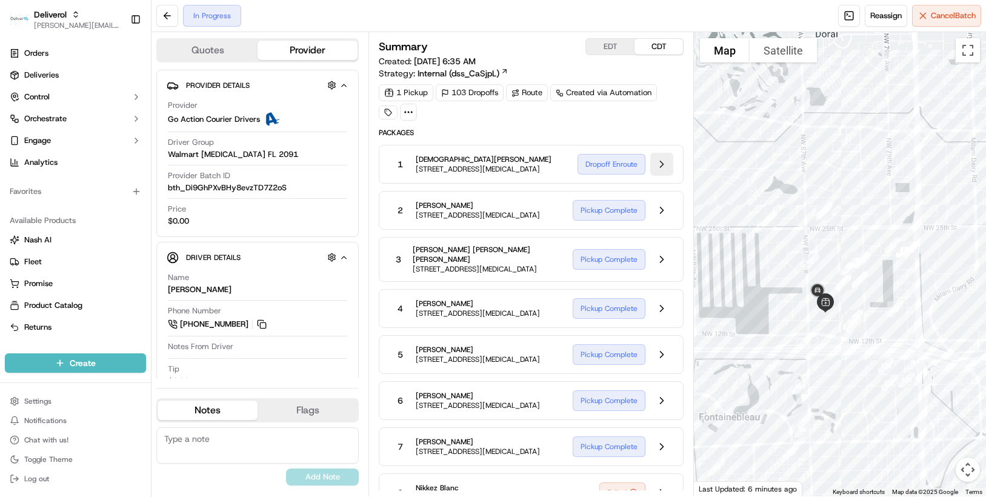
click at [661, 172] on button at bounding box center [661, 164] width 23 height 23
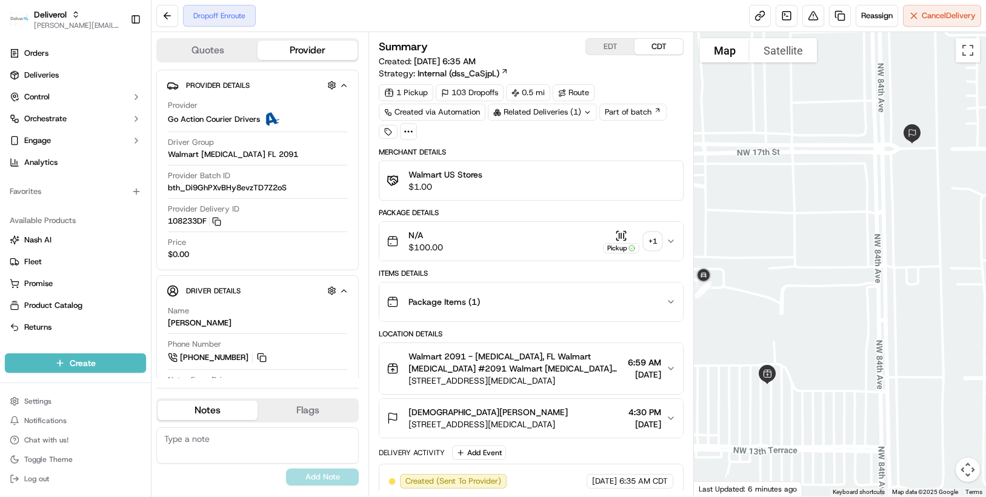
click at [676, 241] on button "N/A $100.00 Pickup + 1" at bounding box center [531, 241] width 304 height 39
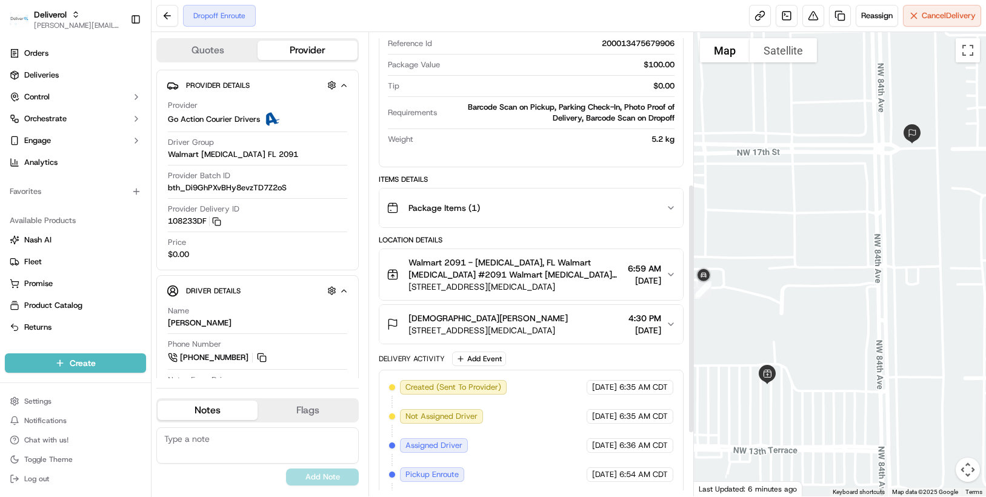
scroll to position [303, 0]
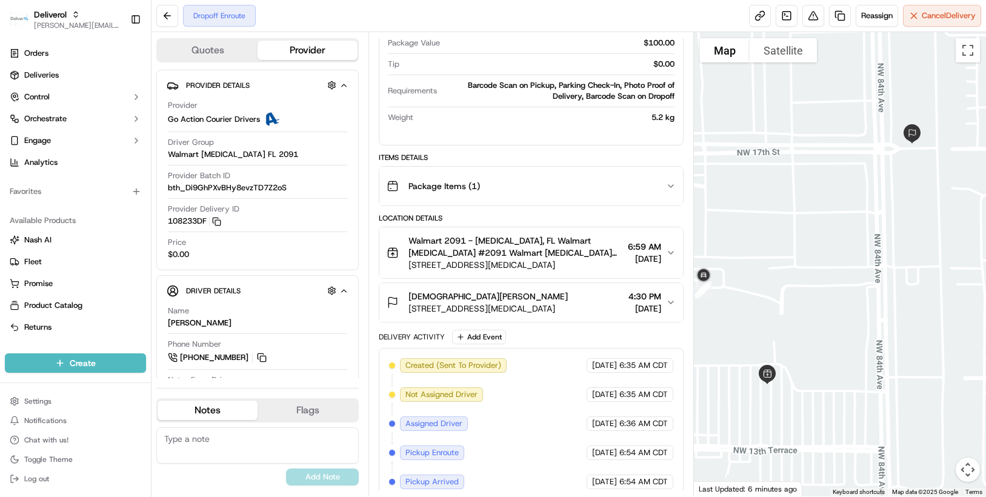
click at [668, 186] on icon "button" at bounding box center [671, 186] width 10 height 10
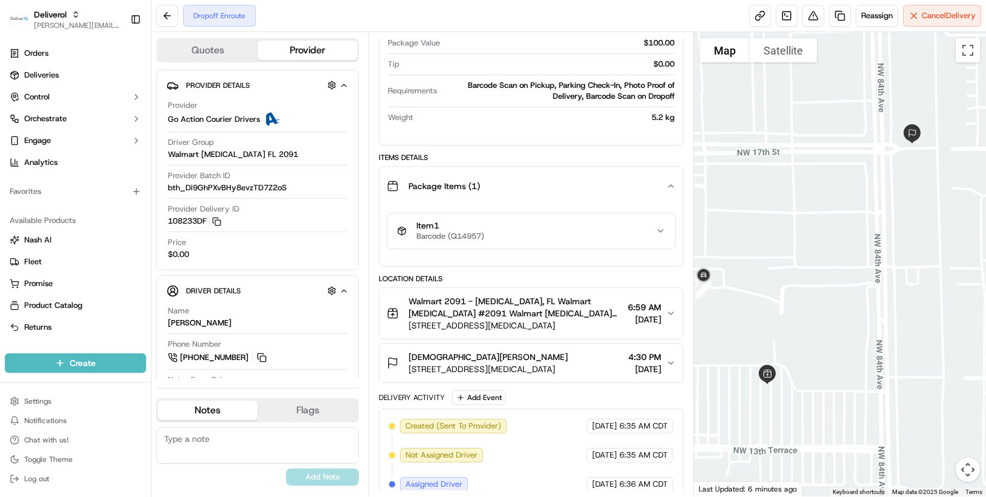
click at [660, 228] on icon "button" at bounding box center [661, 231] width 10 height 10
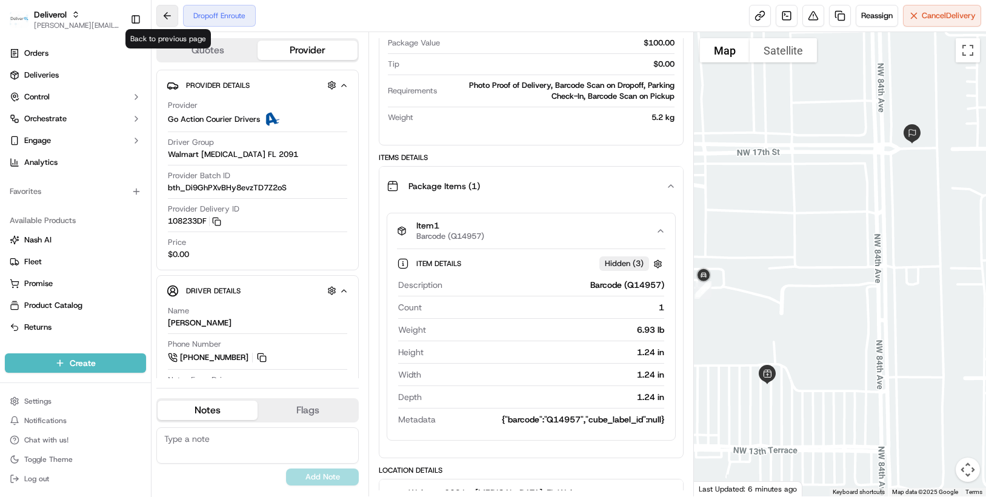
click at [170, 13] on button at bounding box center [167, 16] width 22 height 22
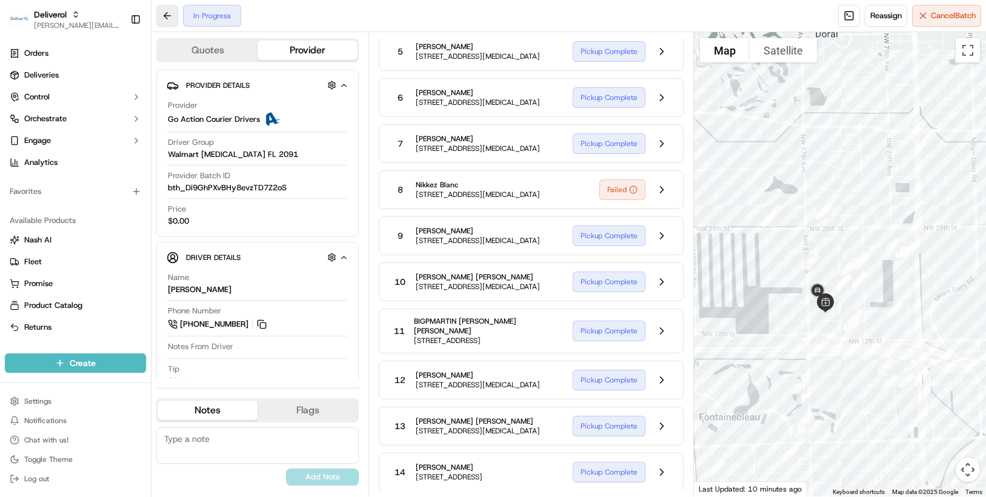
click at [169, 15] on button at bounding box center [167, 16] width 22 height 22
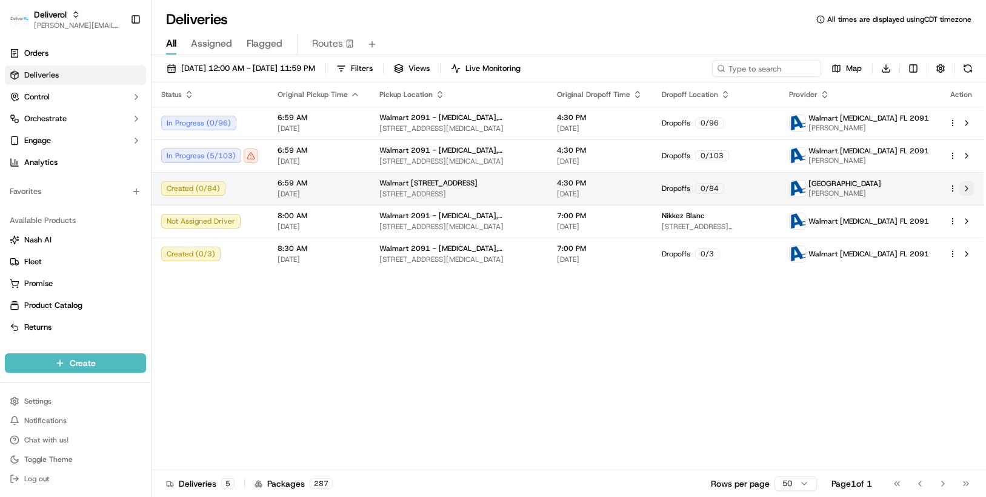
click at [968, 185] on button at bounding box center [966, 188] width 15 height 15
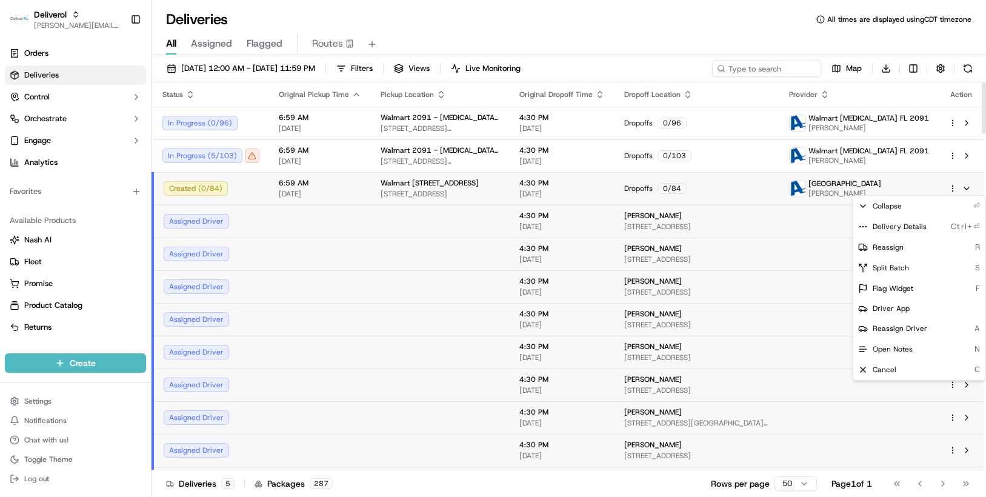
click at [951, 185] on html "Deliverol chris.sexton@deliverol.com Toggle Sidebar Orders Deliveries Control O…" at bounding box center [493, 248] width 986 height 497
click at [907, 225] on span "Delivery Details" at bounding box center [900, 227] width 54 height 10
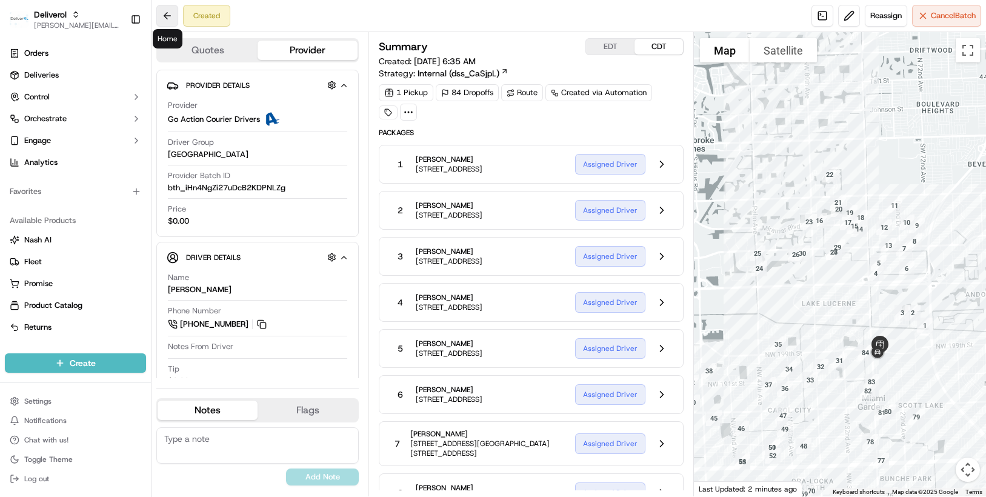
click at [171, 18] on button at bounding box center [167, 16] width 22 height 22
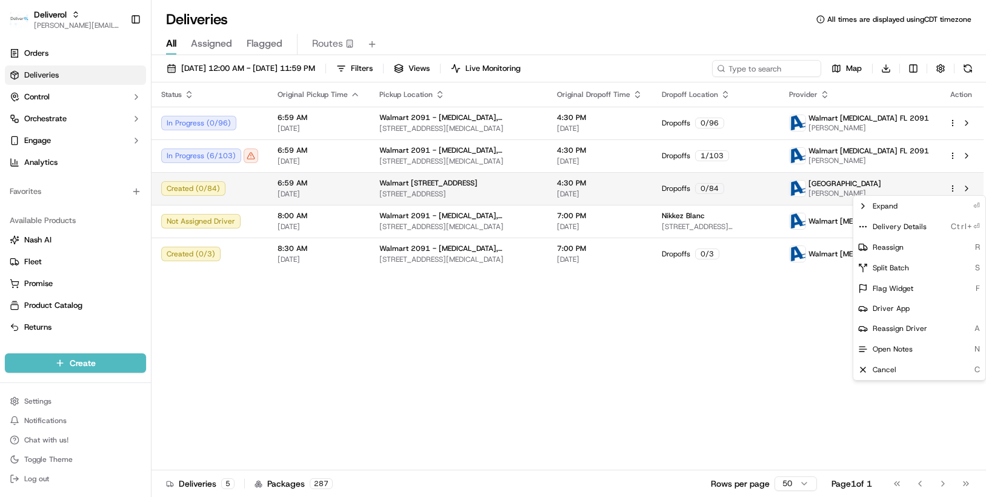
click at [950, 188] on html "Deliverol chris.sexton@deliverol.com Toggle Sidebar Orders Deliveries Control O…" at bounding box center [493, 248] width 986 height 497
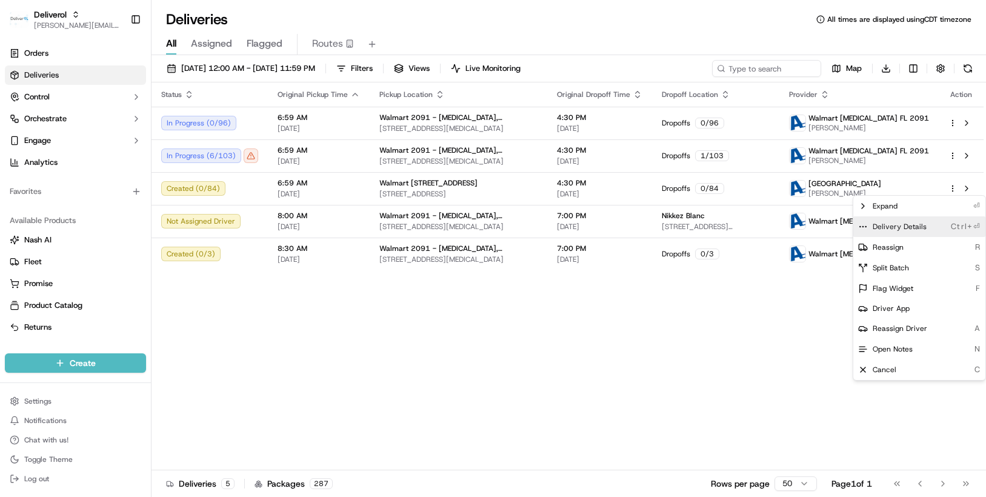
click at [942, 225] on div "Delivery Details Ctrl+⏎" at bounding box center [919, 226] width 132 height 21
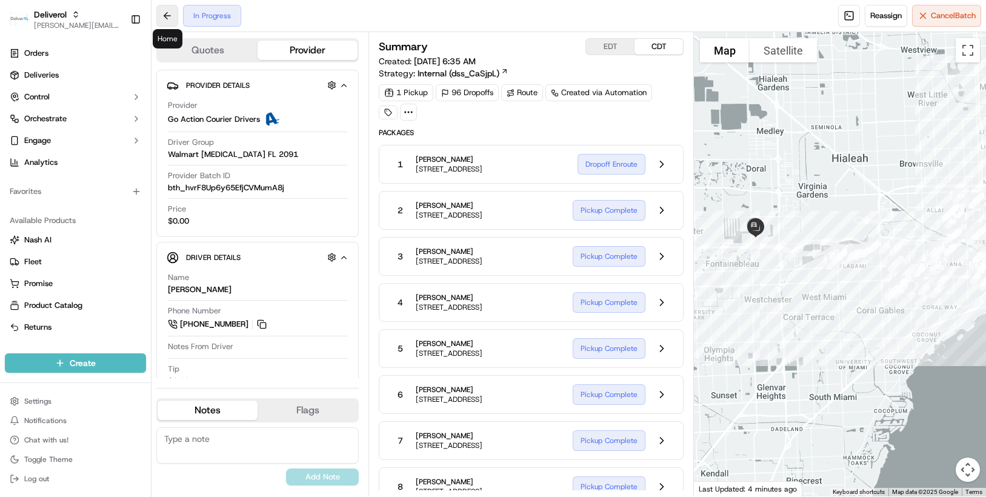
click at [161, 18] on button at bounding box center [167, 16] width 22 height 22
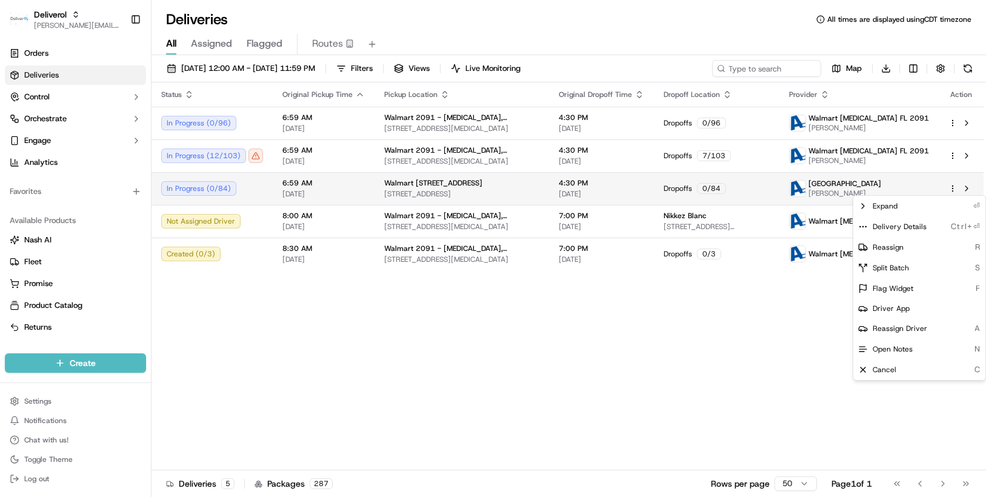
click at [952, 186] on html "Deliverol [PERSON_NAME][EMAIL_ADDRESS][PERSON_NAME][DOMAIN_NAME] Toggle Sidebar…" at bounding box center [493, 248] width 986 height 497
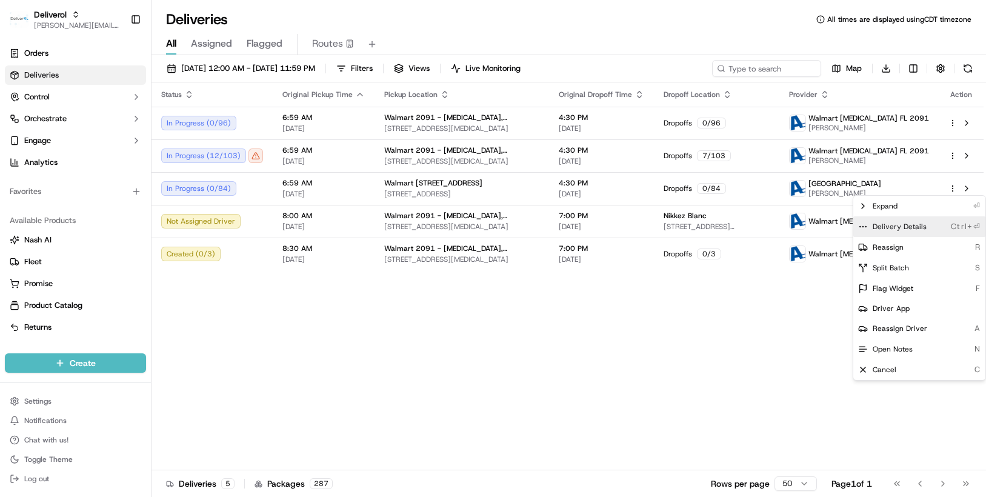
click at [922, 222] on span "Delivery Details" at bounding box center [900, 227] width 54 height 10
